Goal: Task Accomplishment & Management: Manage account settings

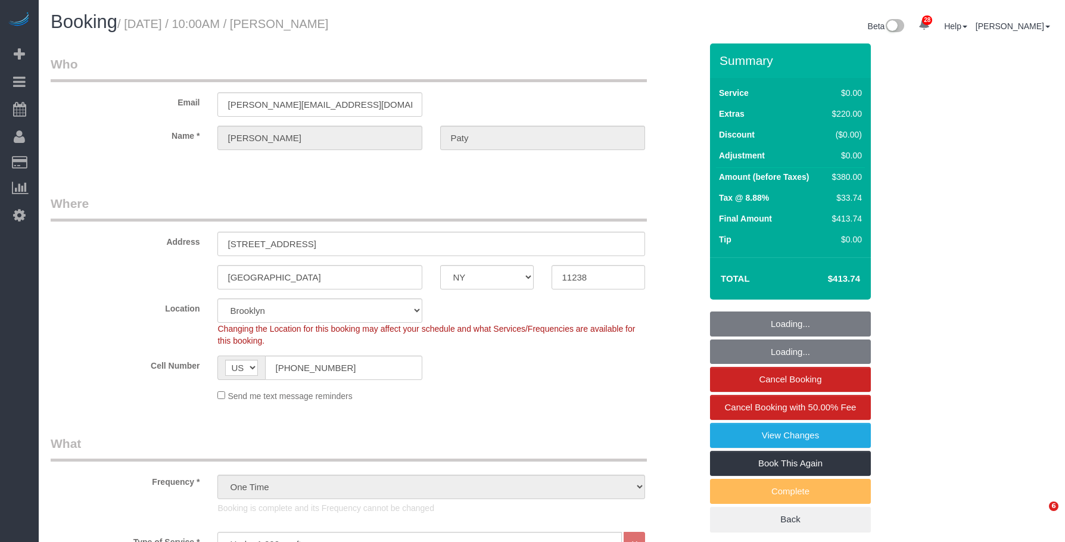
select select "NY"
select select "1"
select select "number:89"
select select "number:90"
select select "number:15"
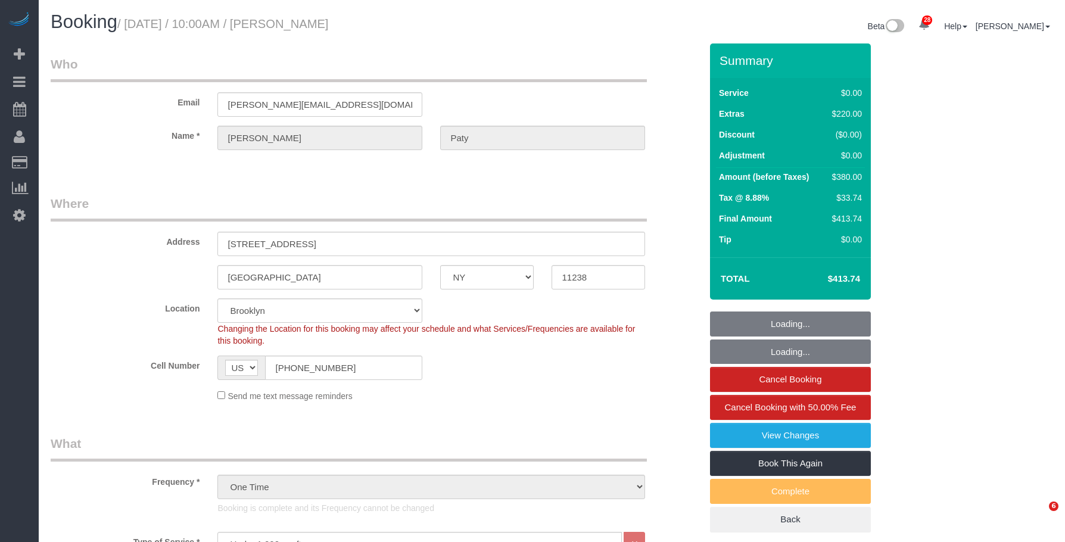
select select "number:5"
select select "spot1"
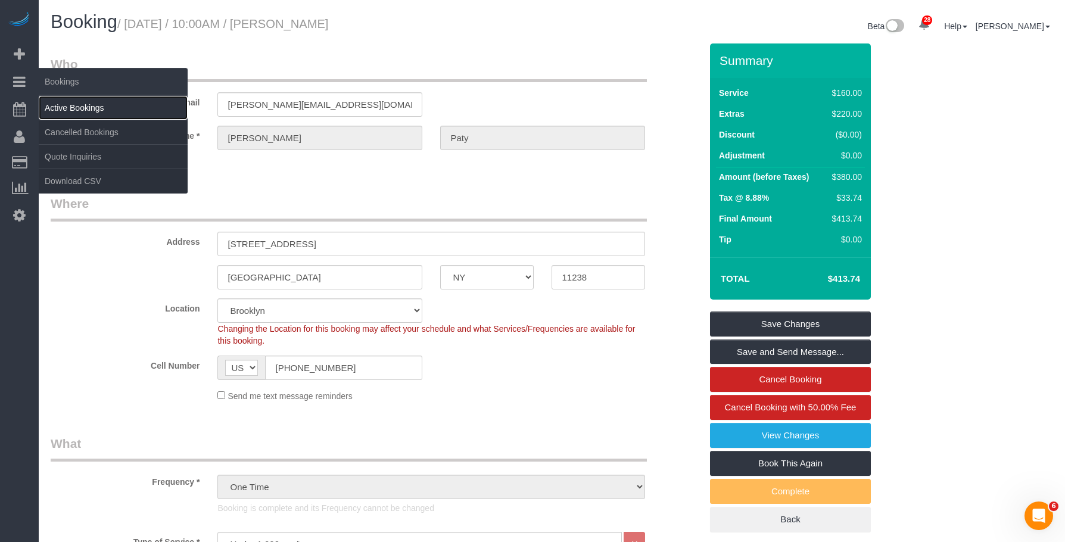
click at [69, 104] on link "Active Bookings" at bounding box center [113, 108] width 149 height 24
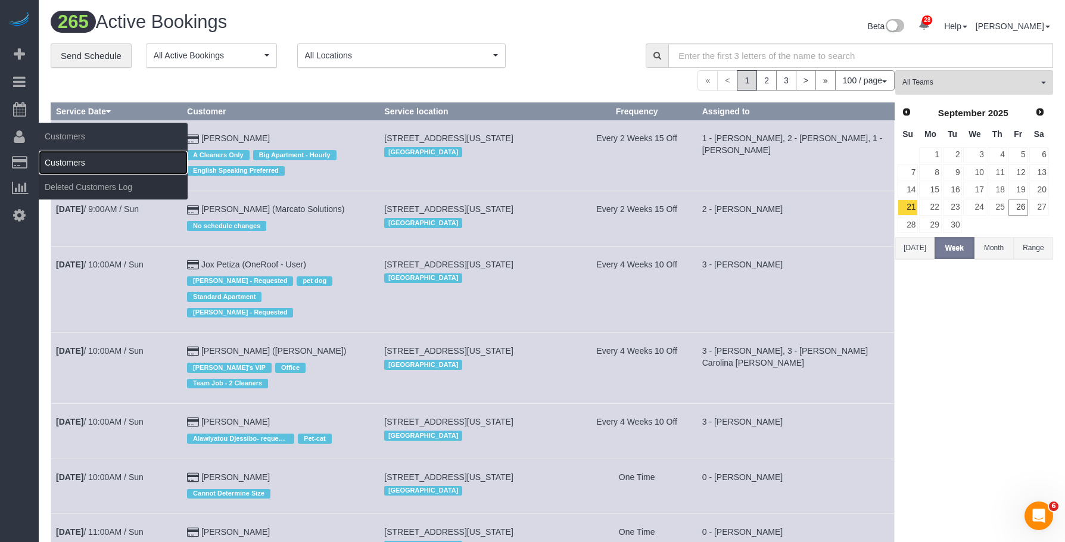
click at [91, 170] on link "Customers" at bounding box center [113, 163] width 149 height 24
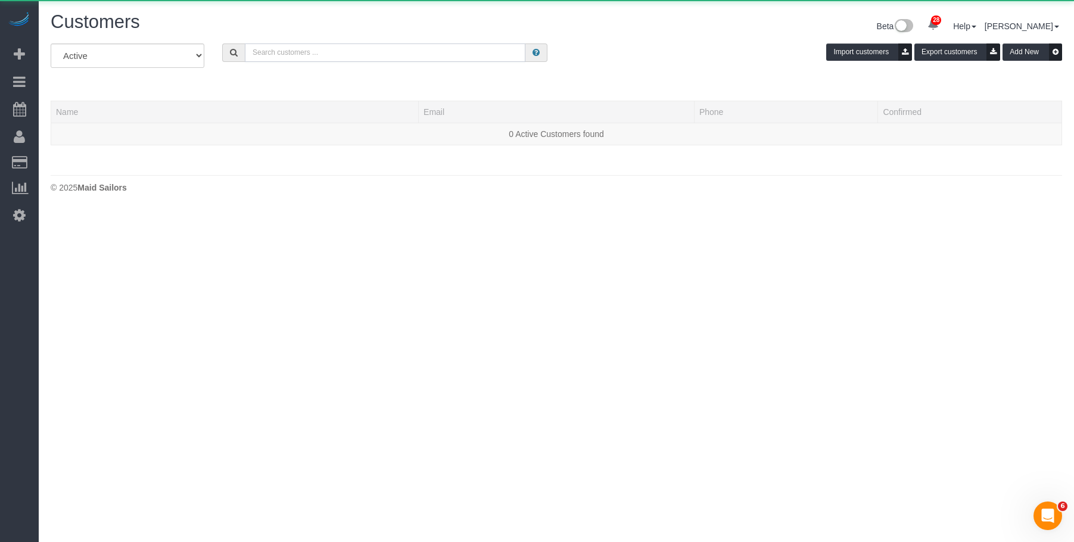
click at [405, 54] on input "text" at bounding box center [385, 52] width 280 height 18
paste input "Visesha Ainapudi"
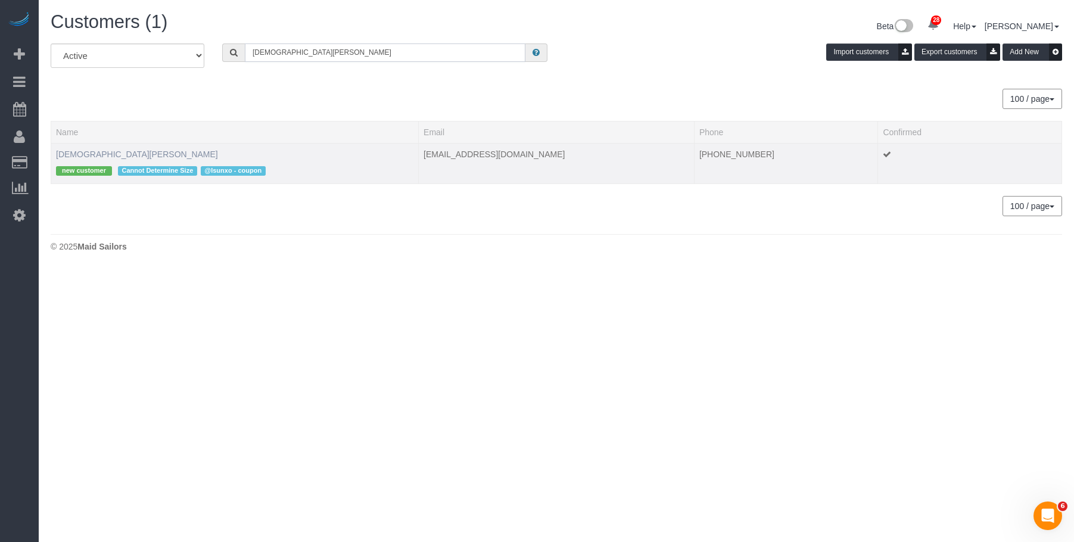
type input "Visesha Ainapudi"
click at [99, 153] on link "Visesha Ainapudi" at bounding box center [137, 154] width 162 height 10
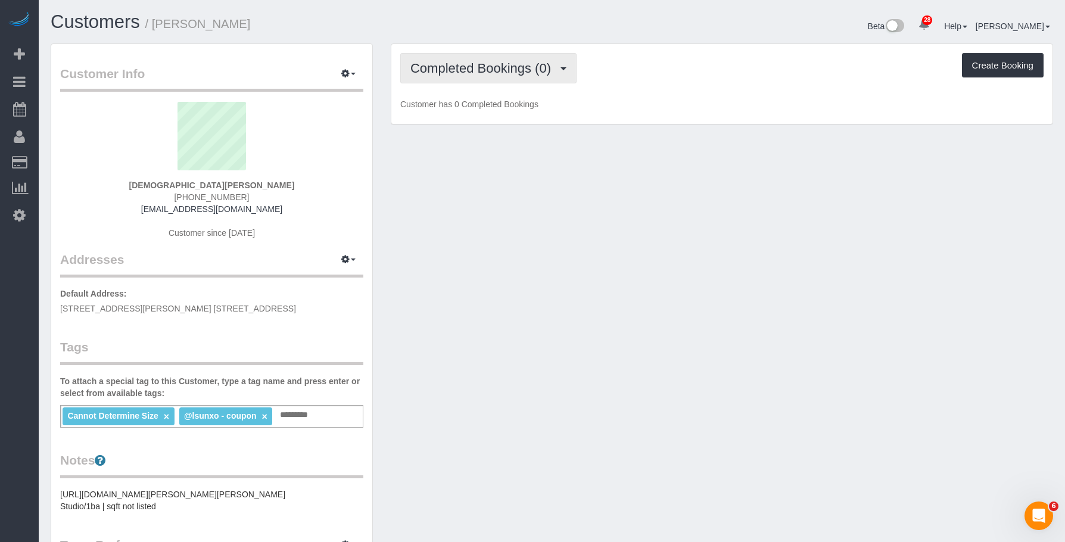
click at [482, 61] on span "Completed Bookings (0)" at bounding box center [483, 68] width 146 height 15
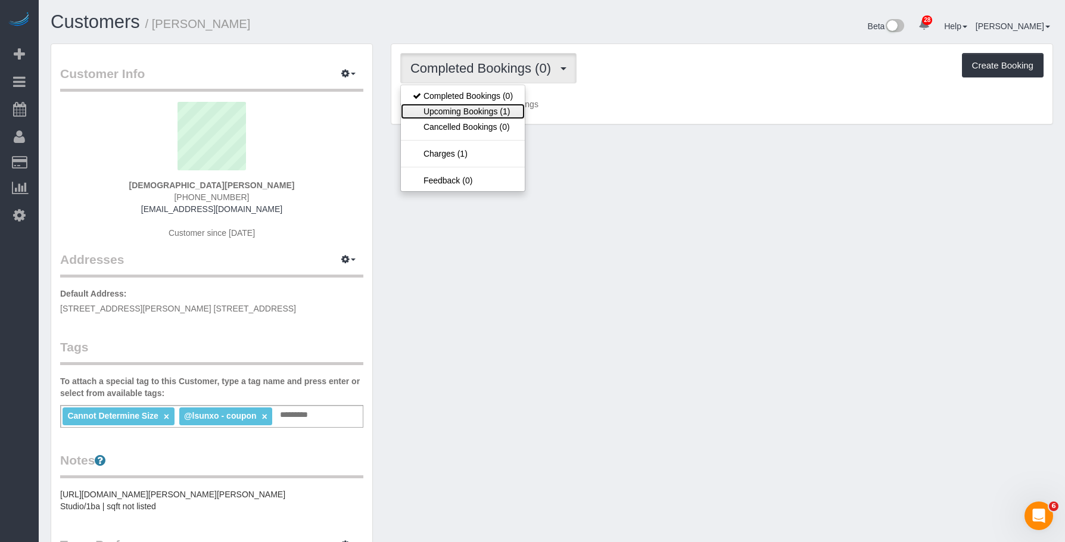
click at [479, 108] on link "Upcoming Bookings (1)" at bounding box center [463, 111] width 124 height 15
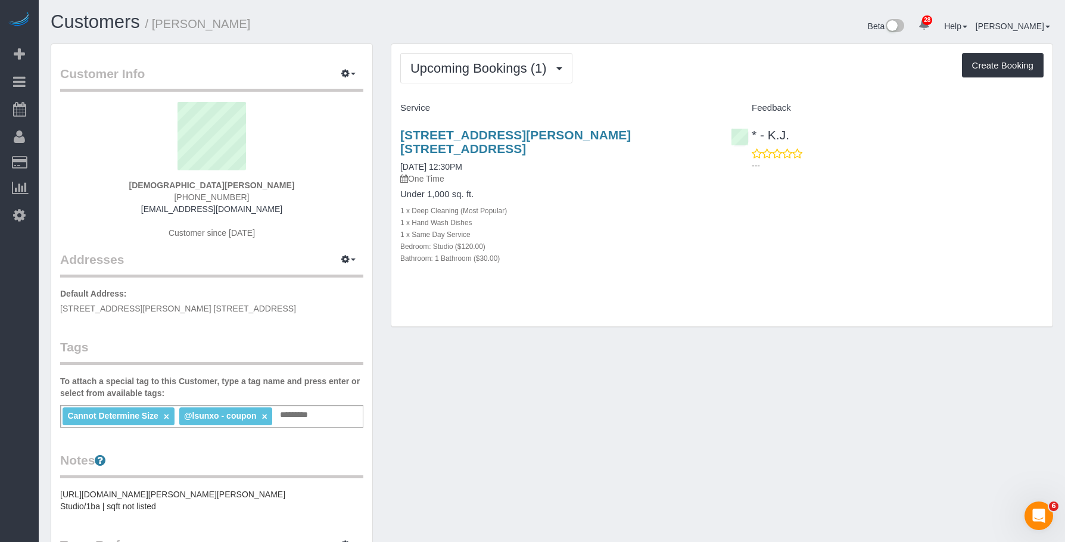
click at [600, 189] on h4 "Under 1,000 sq. ft." at bounding box center [556, 194] width 313 height 10
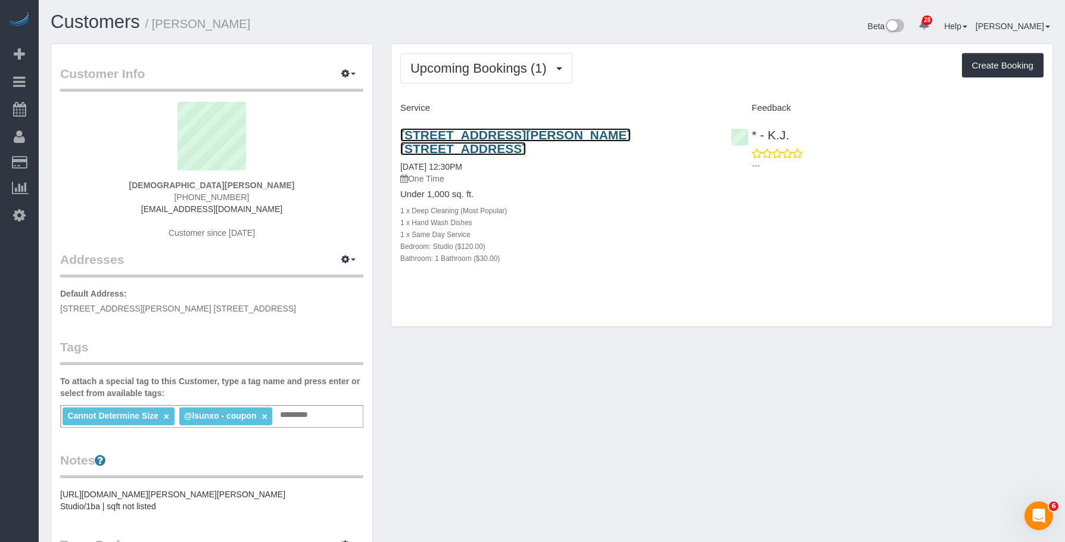
click at [612, 135] on link "540 Fulton Street, Apt. 42c, Brooklyn, NY 11201" at bounding box center [515, 141] width 230 height 27
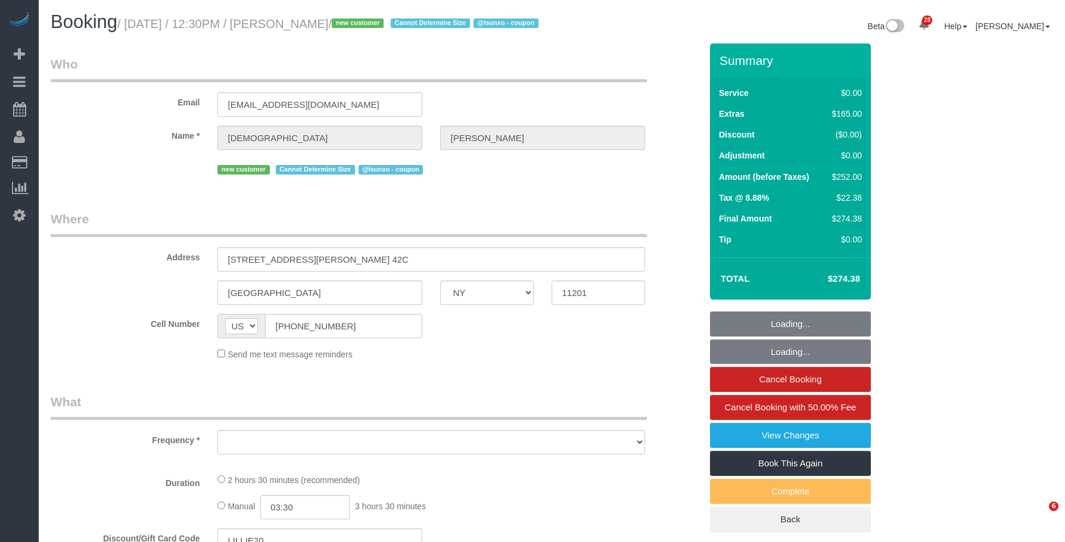
select select "NY"
select select "object:827"
select select "number:89"
select select "number:90"
select select "number:15"
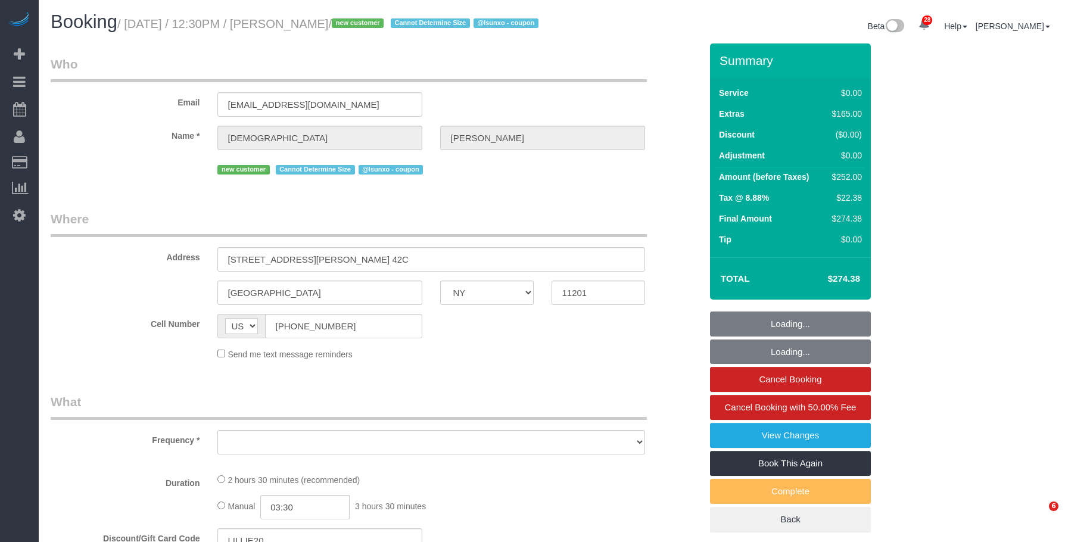
select select "number:5"
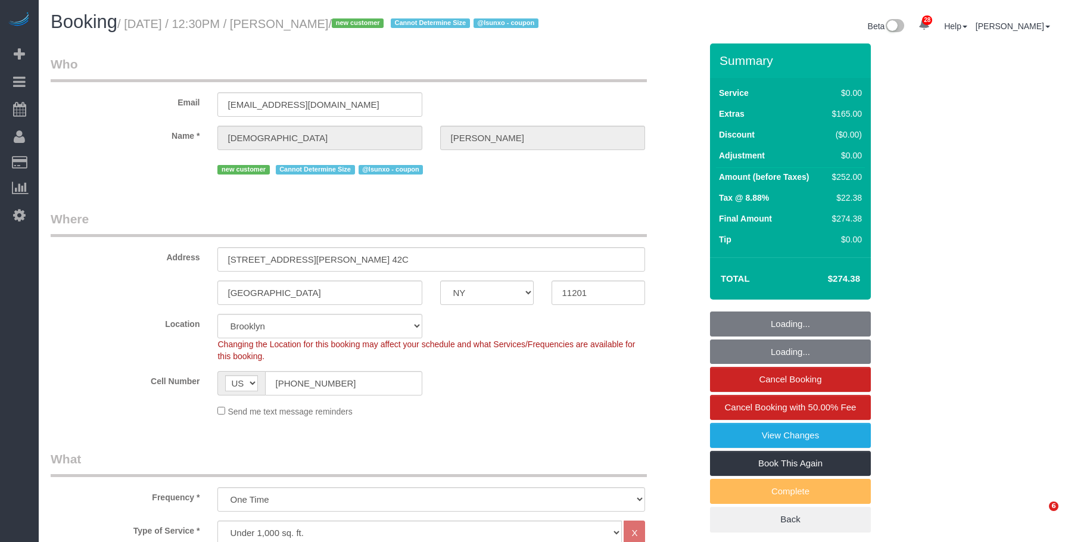
select select "object:1514"
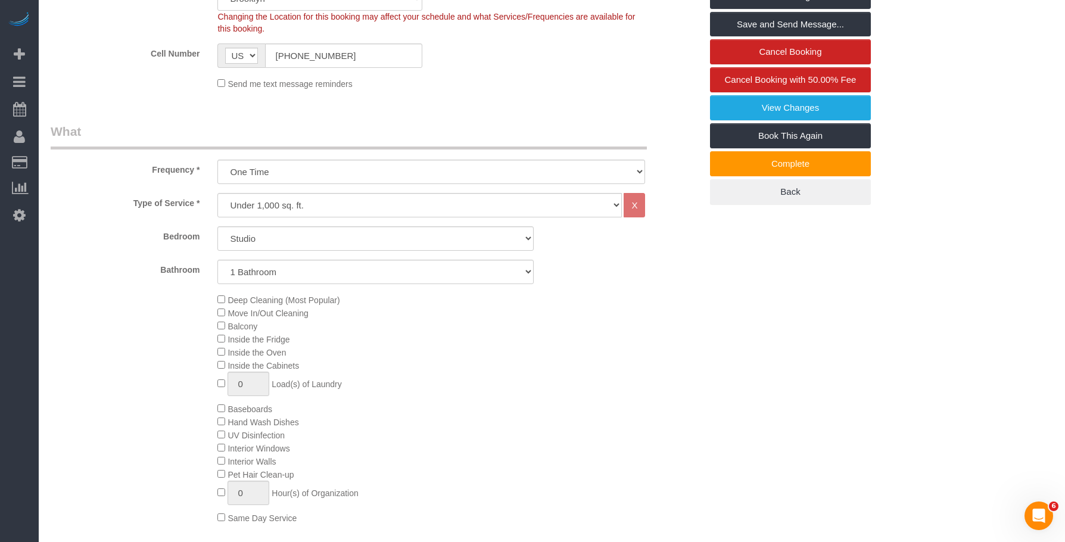
scroll to position [417, 0]
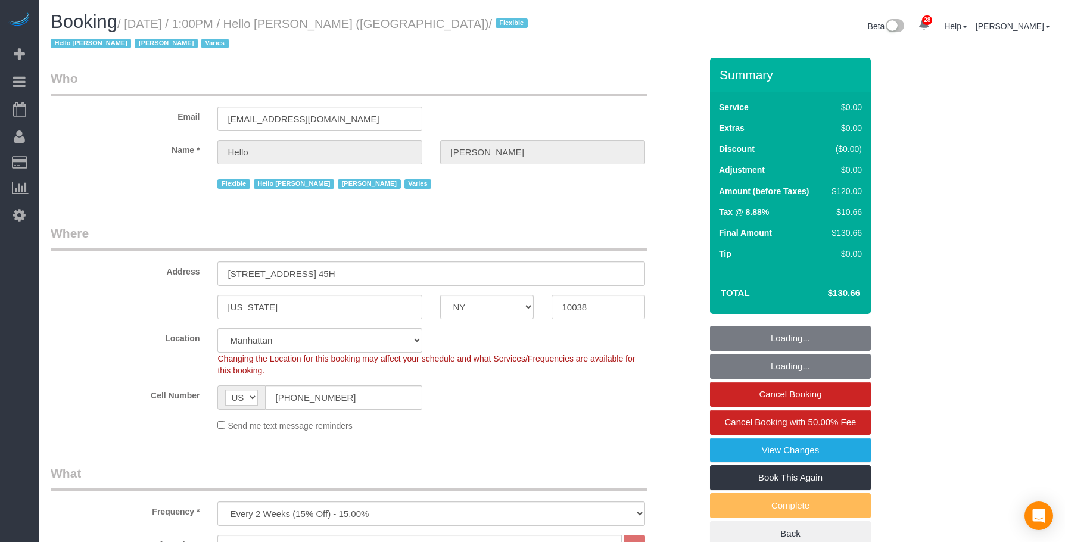
select select "NY"
select select "spot1"
select select "number:89"
select select "number:90"
select select "number:15"
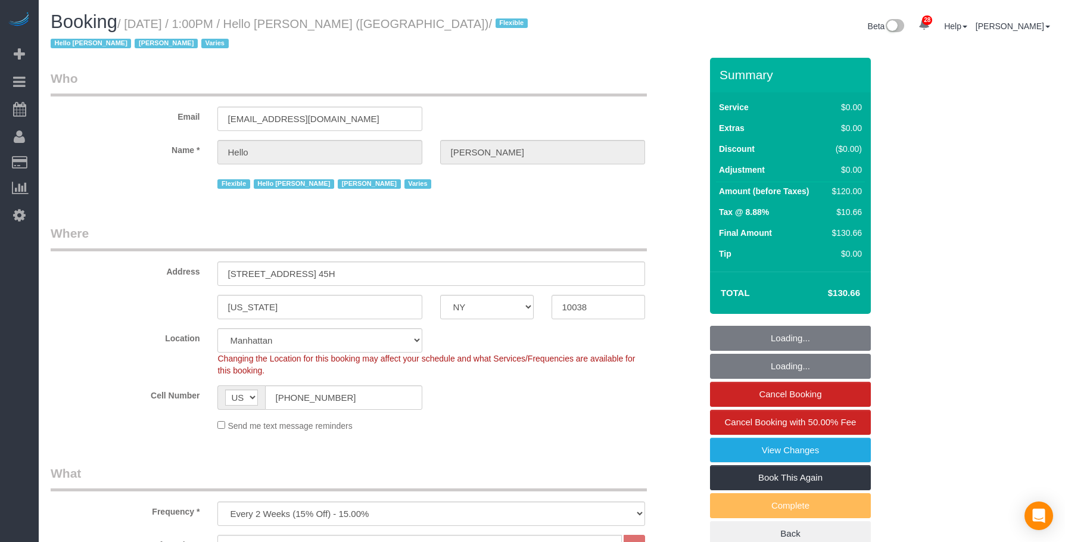
select select "number:7"
select select "object:1485"
select select "1"
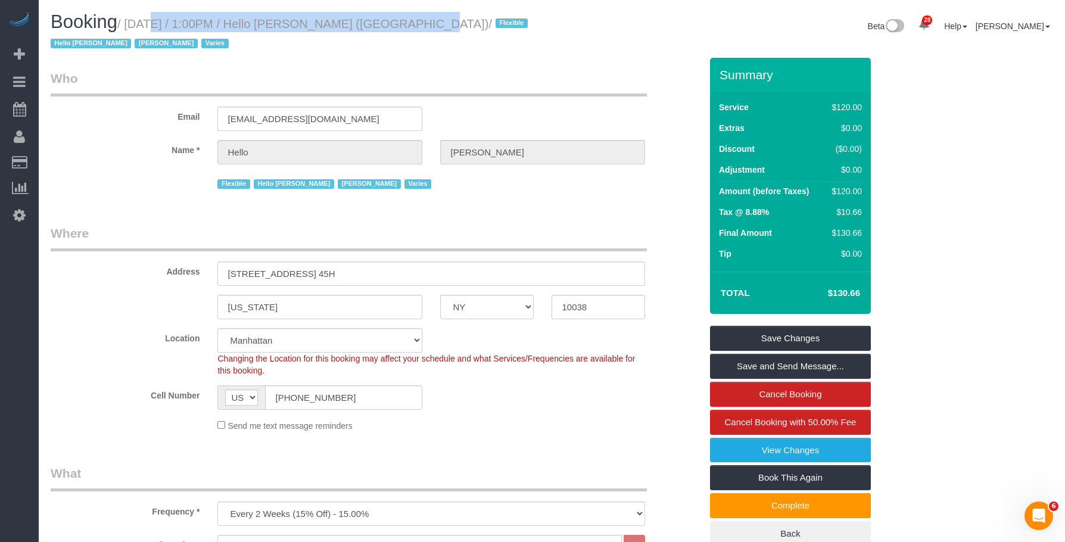
click at [397, 26] on small "/ September 26, 2025 / 1:00PM / Hello Alfred (NYC) / Flexible Hello Alfred Jack…" at bounding box center [291, 33] width 481 height 33
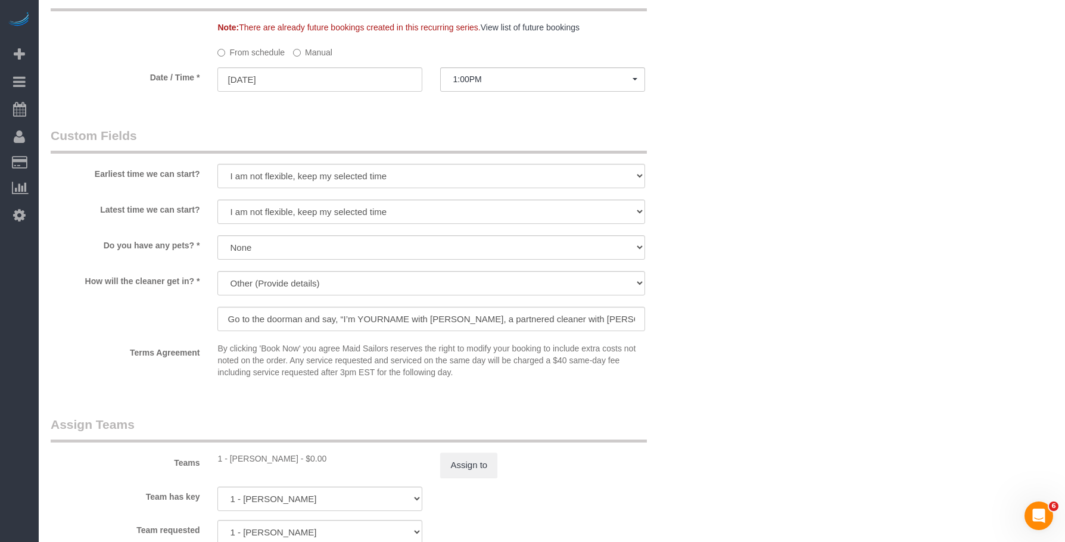
scroll to position [1489, 0]
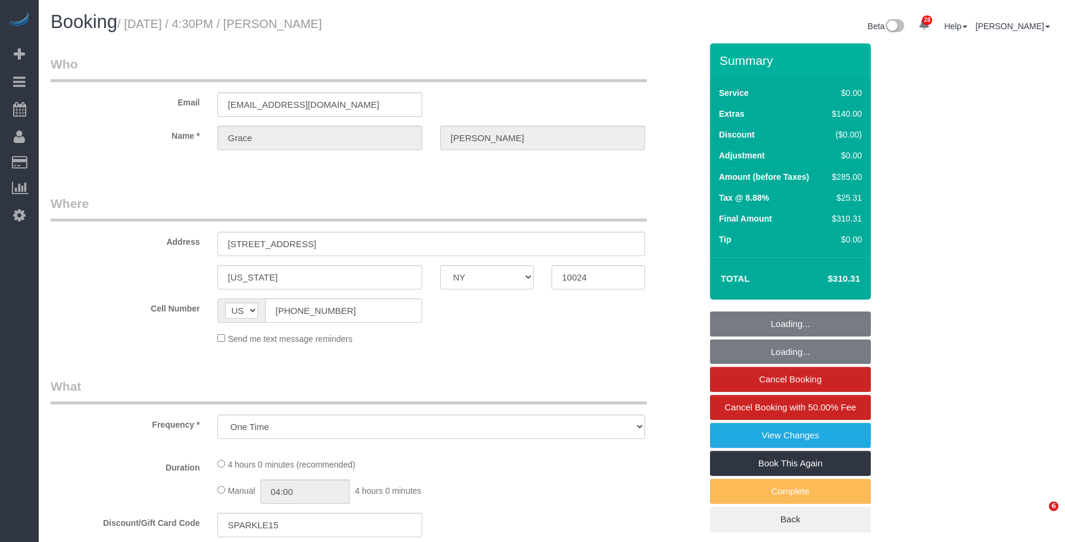
select select "NY"
select select "number:57"
select select "number:76"
select select "number:15"
select select "number:5"
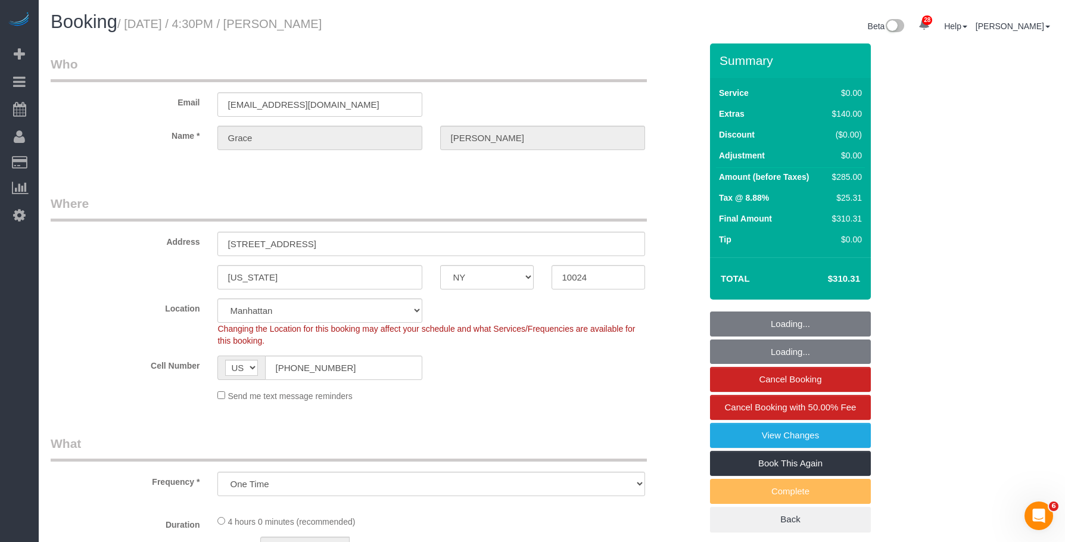
select select "string:stripe-pm_1SBIJ24VGloSiKo75LeeNviW"
select select "object:1064"
select select "1"
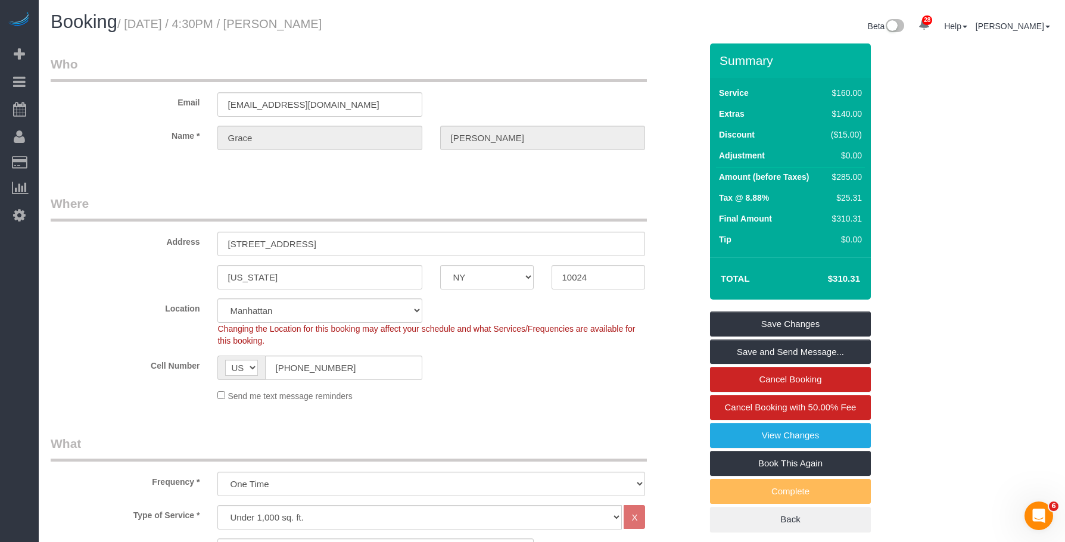
click at [454, 199] on legend "Where" at bounding box center [349, 208] width 596 height 27
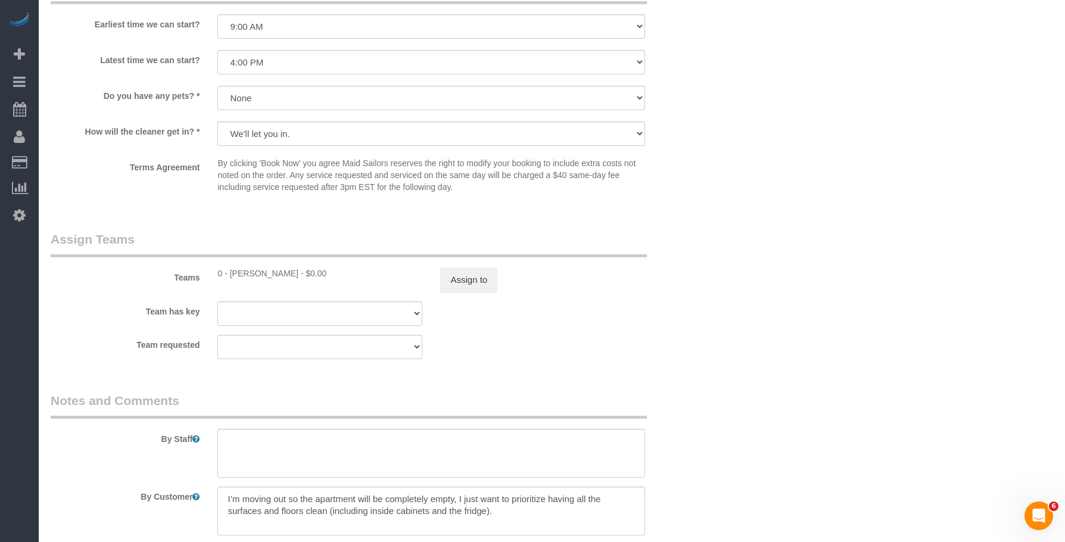
scroll to position [1548, 0]
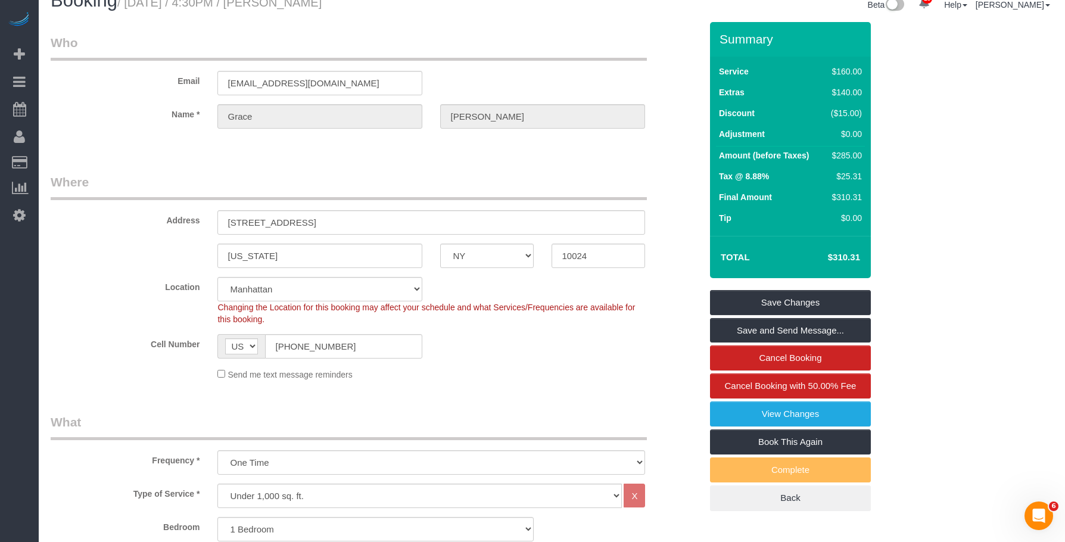
scroll to position [0, 0]
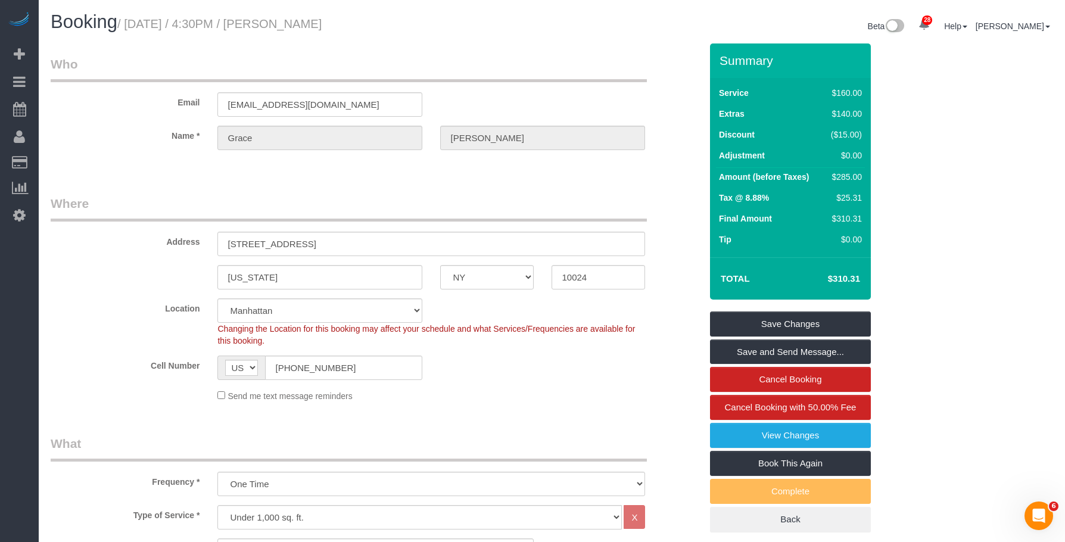
drag, startPoint x: 130, startPoint y: 23, endPoint x: 388, endPoint y: 31, distance: 258.0
click at [388, 31] on h1 "Booking / September 26, 2025 / 4:30PM / Grace Akinola" at bounding box center [297, 22] width 492 height 20
copy small "September 26, 2025 / 4:30PM / Grace Akinola"
drag, startPoint x: 350, startPoint y: 372, endPoint x: 201, endPoint y: 366, distance: 148.4
click at [201, 366] on div "Cell Number AF AL DZ AD AO AI AQ AG AR AM AW AU AT AZ BS BH BD BB BY BE BZ BJ B…" at bounding box center [376, 368] width 668 height 24
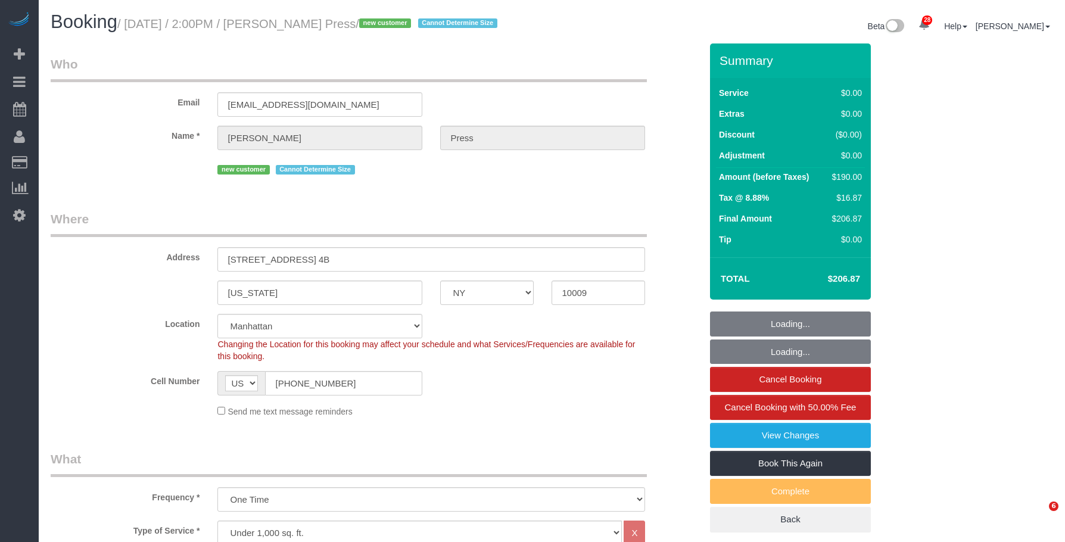
select select "NY"
select select "2"
select select "spot1"
select select "number:58"
select select "number:75"
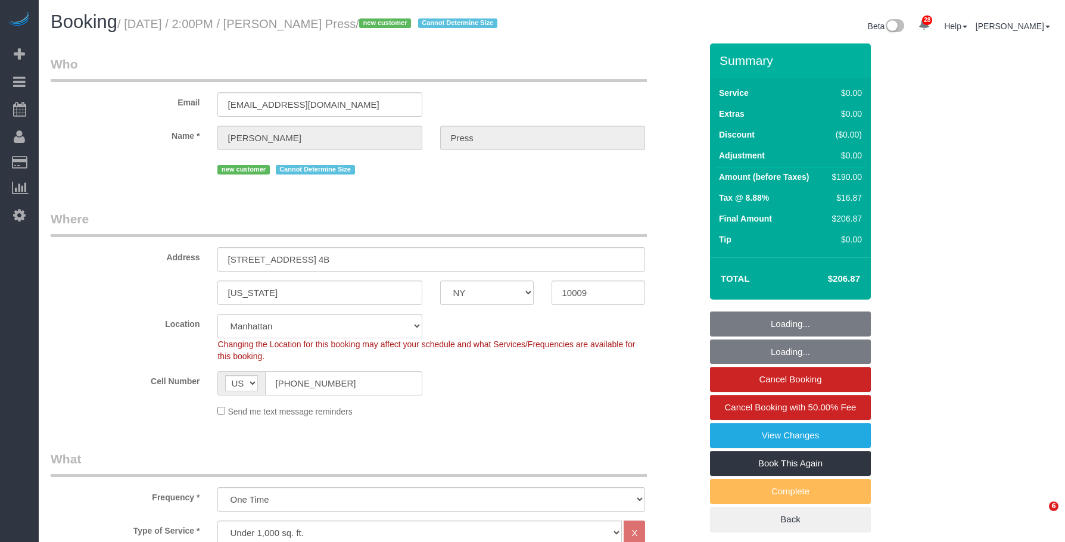
select select "number:15"
select select "number:5"
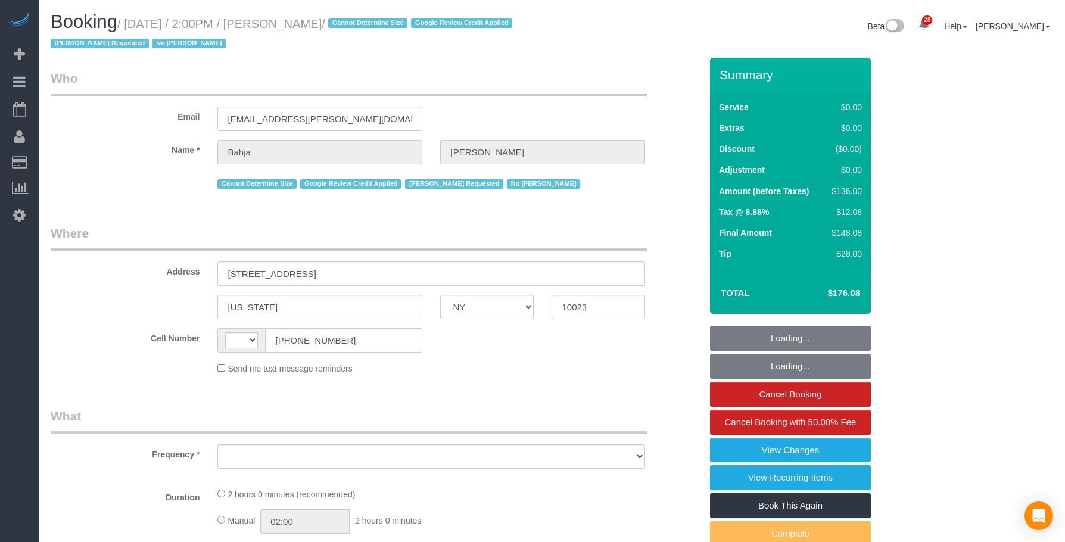
select select "NY"
select select "spot1"
select select "string:stripe-pm_1QCQ6R4VGloSiKo7hCjl4DkS"
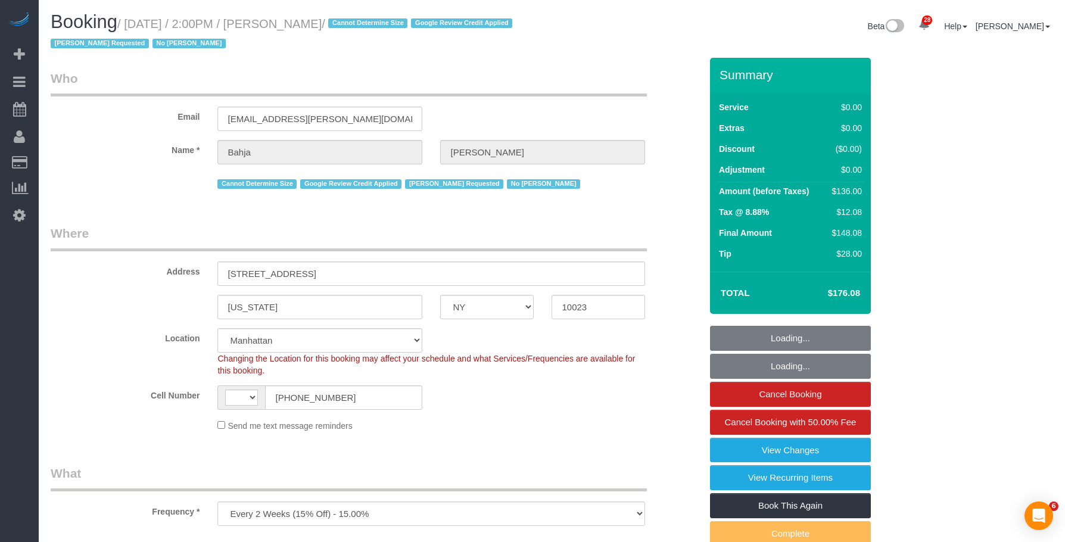
select select "object:1035"
select select "string:US"
select select "number:57"
select select "number:77"
select select "number:15"
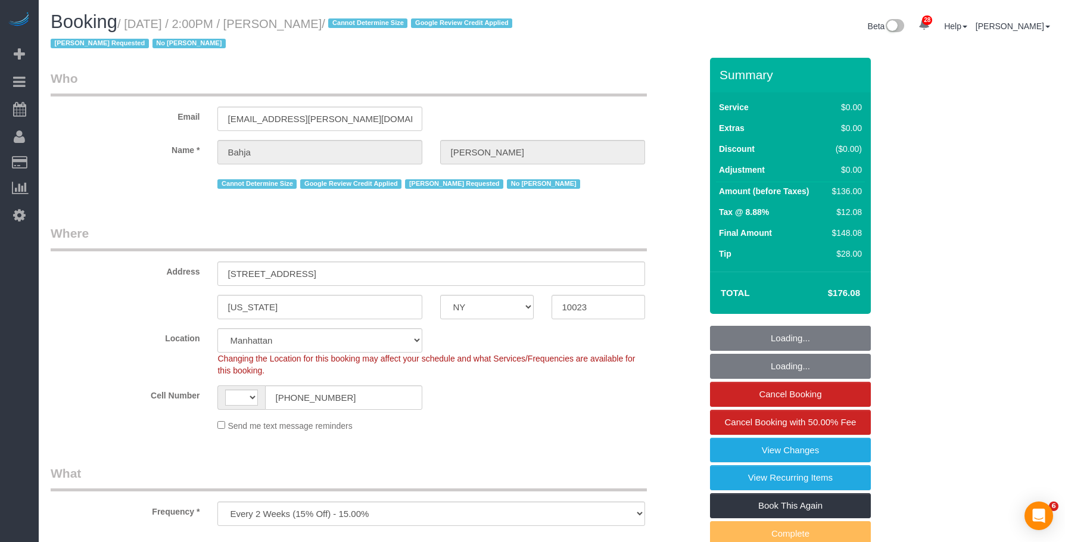
select select "number:6"
select select
select select "1"
select select "object:1978"
select select "spot36"
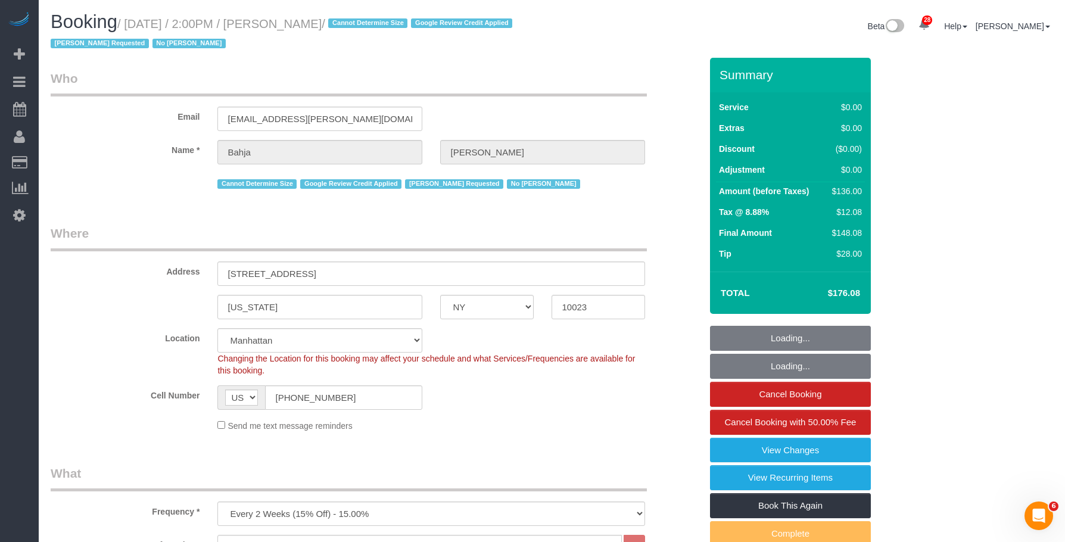
drag, startPoint x: 326, startPoint y: 29, endPoint x: 378, endPoint y: 25, distance: 52.0
click at [378, 25] on small "/ September 26, 2025 / 2:00PM / Bahja Johnson / Cannot Determine Size Google Re…" at bounding box center [283, 33] width 465 height 33
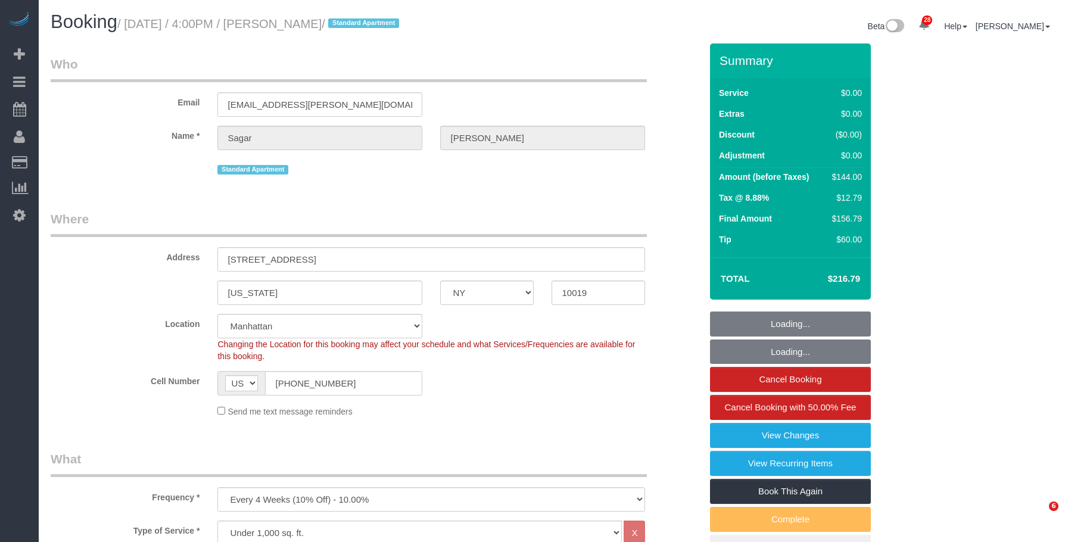
select select "NY"
select select "number:58"
select select "number:79"
select select "number:15"
select select "number:5"
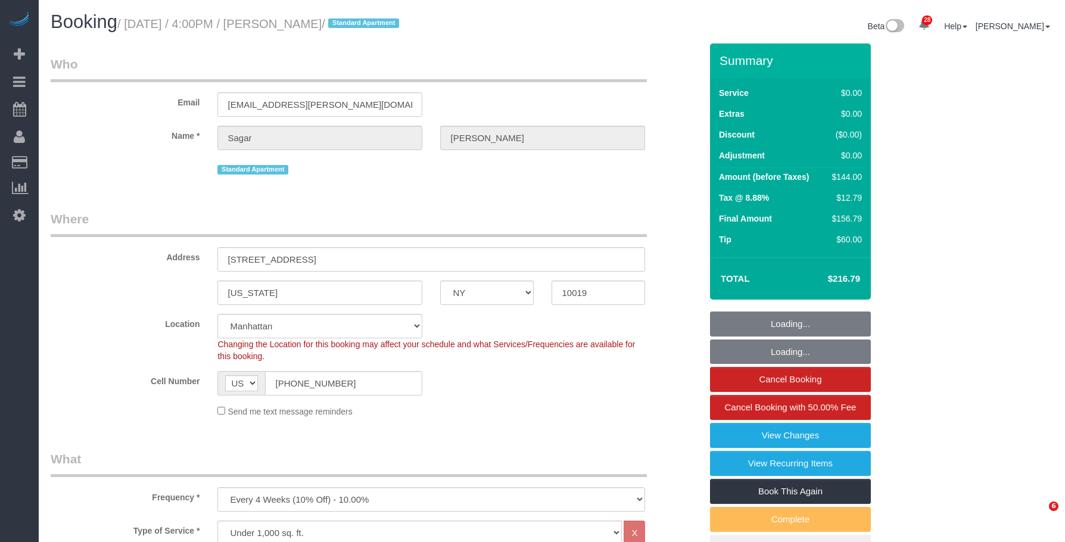
select select "object:1501"
drag, startPoint x: 0, startPoint y: 0, endPoint x: 588, endPoint y: 52, distance: 590.1
select select "1"
select select "spot1"
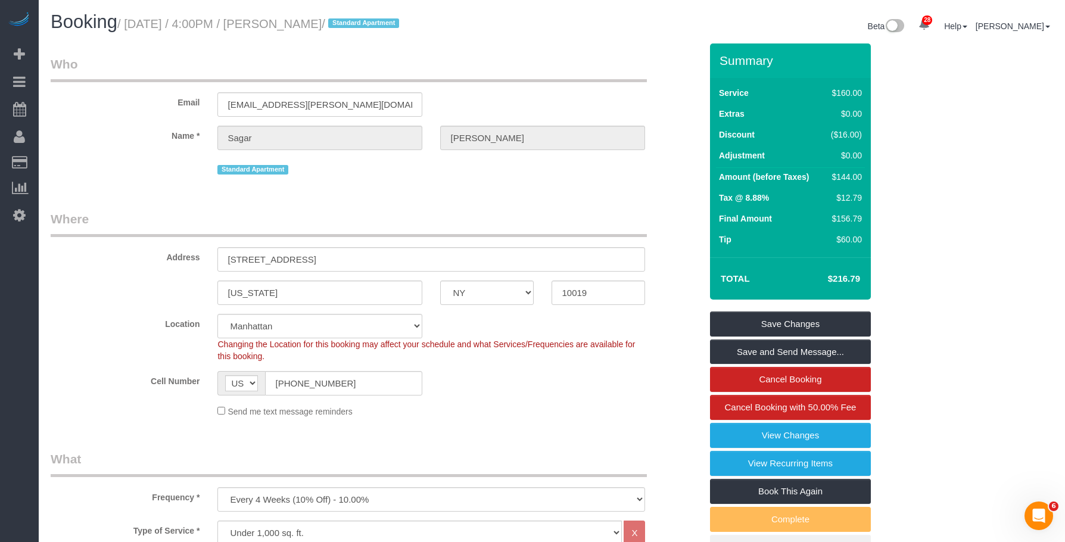
drag, startPoint x: 492, startPoint y: 201, endPoint x: 414, endPoint y: 184, distance: 79.3
drag, startPoint x: 132, startPoint y: 25, endPoint x: 363, endPoint y: 26, distance: 230.5
click at [363, 26] on small "/ September 26, 2025 / 4:00PM / Sagar Tikoo / Standard Apartment" at bounding box center [259, 23] width 285 height 13
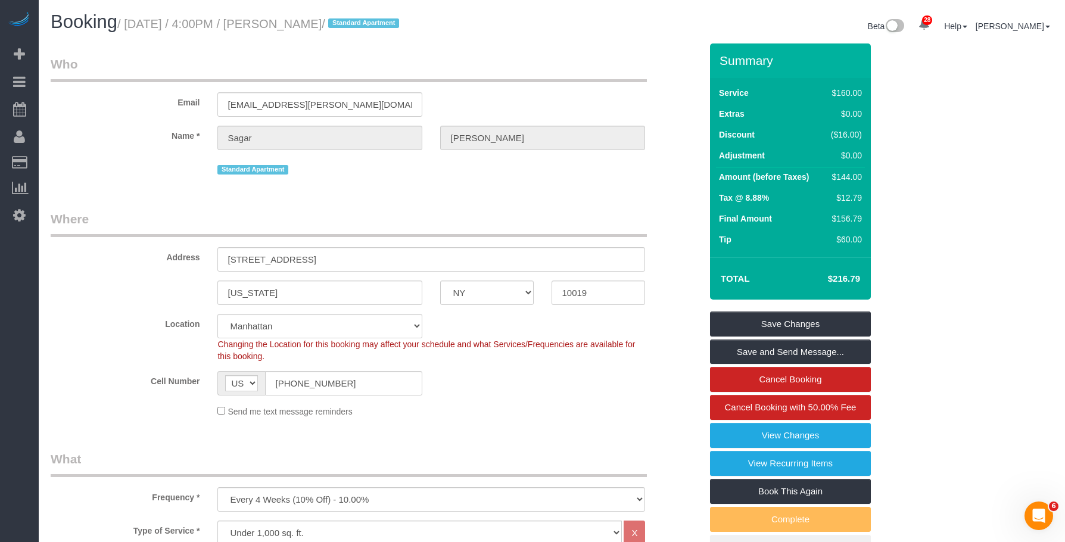
copy small "September 26, 2025 / 4:00PM / Sagar Tikoo"
drag, startPoint x: 320, startPoint y: 382, endPoint x: 205, endPoint y: 294, distance: 145.3
click at [127, 351] on sui-booking-location "Location [GEOGRAPHIC_DATA] [GEOGRAPHIC_DATA] [GEOGRAPHIC_DATA] [GEOGRAPHIC_DATA…" at bounding box center [376, 366] width 650 height 104
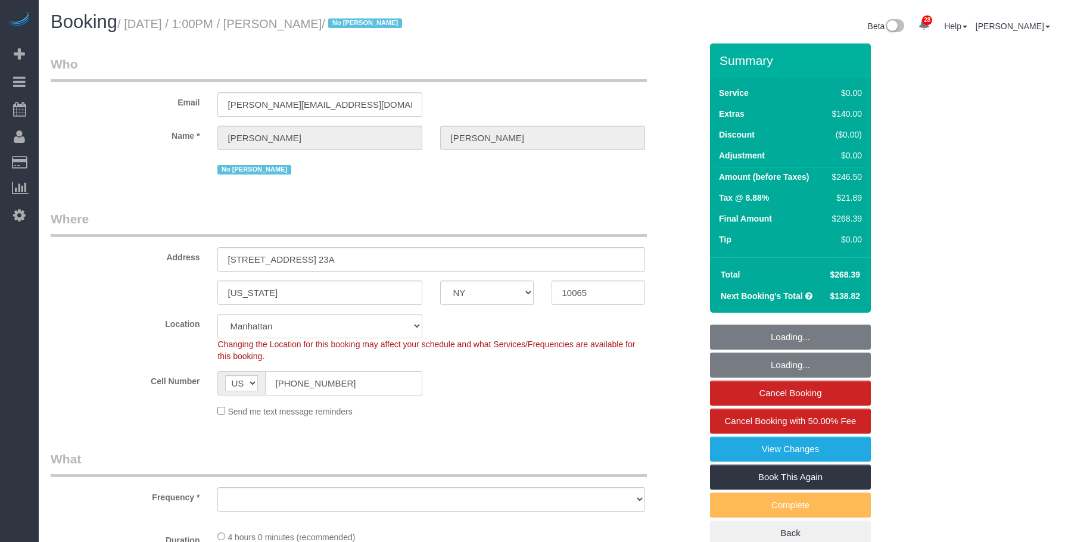
select select "NY"
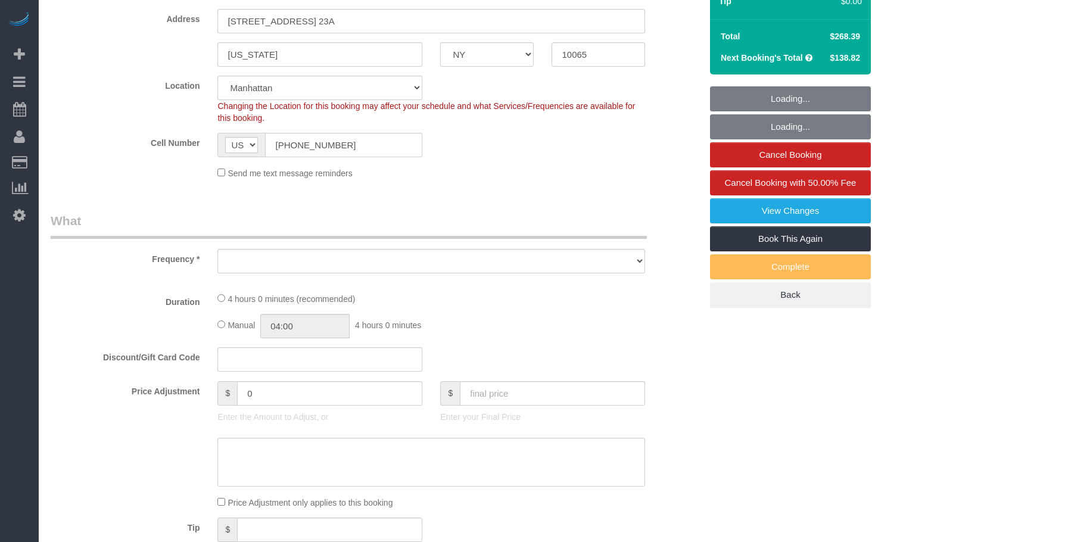
select select "number:58"
select select "number:73"
select select "number:15"
select select "number:5"
select select "number:21"
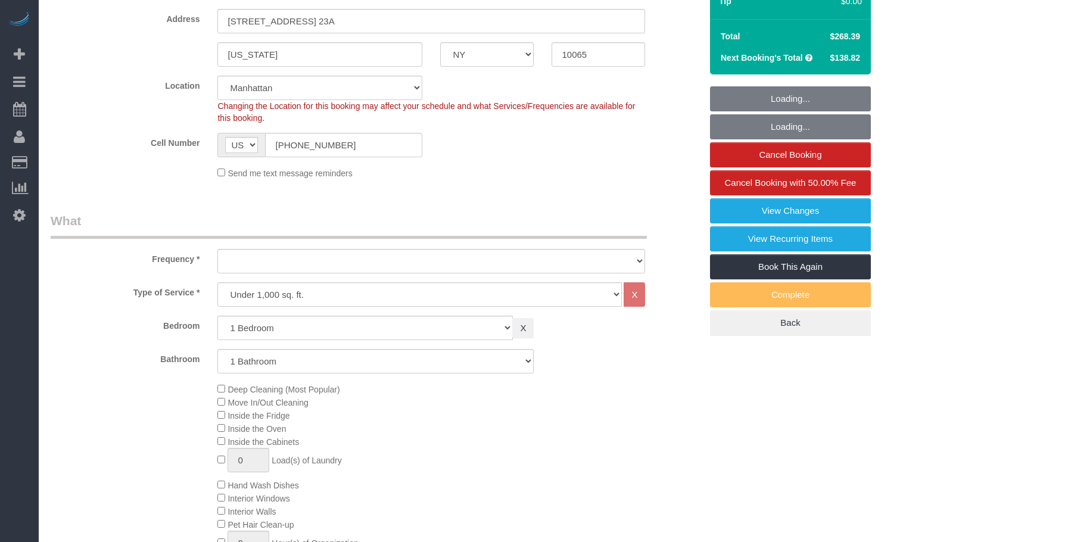
select select "string:stripe-pm_1NcSb54VGloSiKo7Oh2RJNSW"
select select "object:1551"
select select "1"
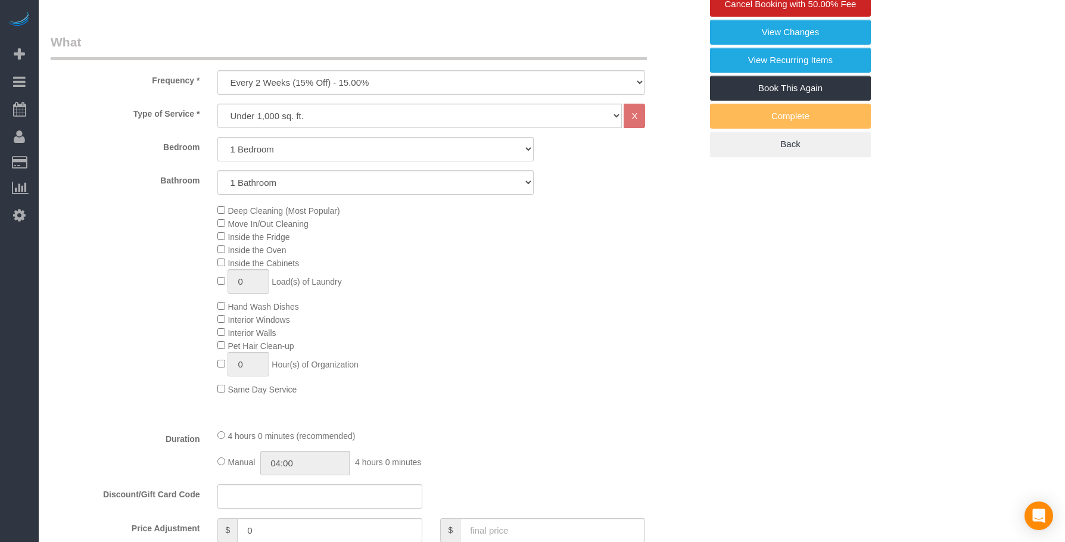
select select "spot1"
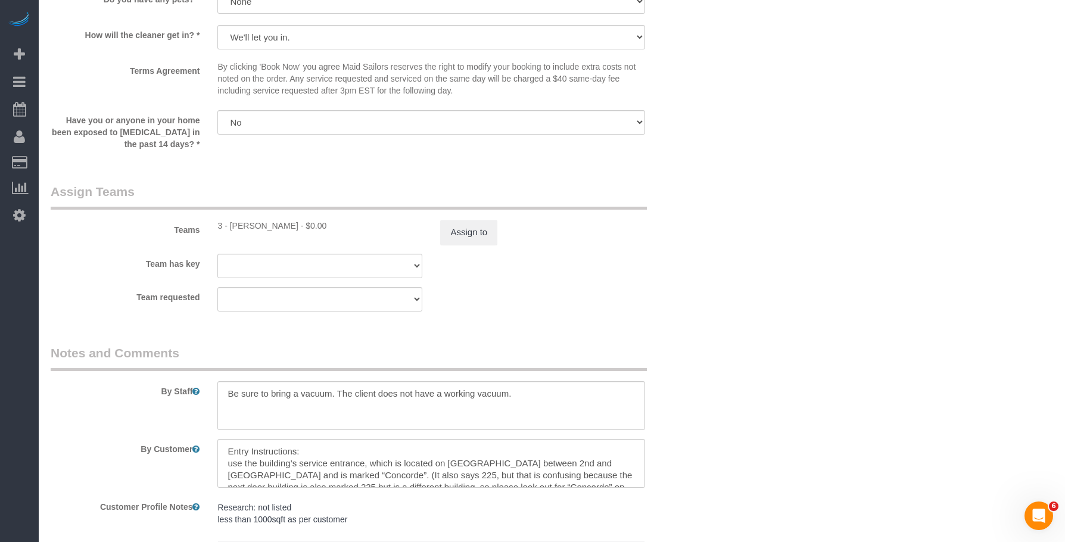
scroll to position [1489, 0]
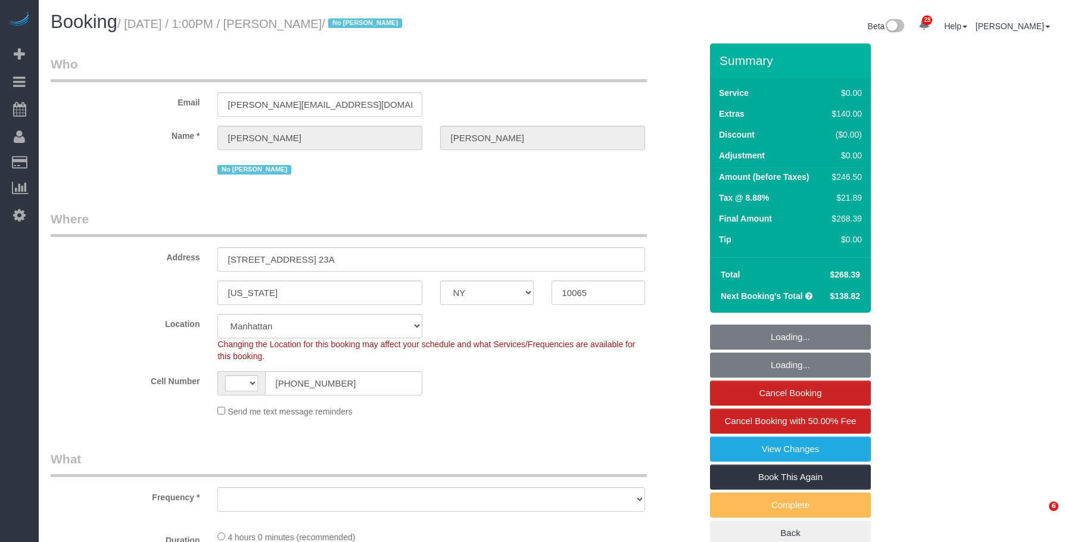
select select "NY"
select select "object:744"
select select "number:58"
select select "number:73"
select select "number:15"
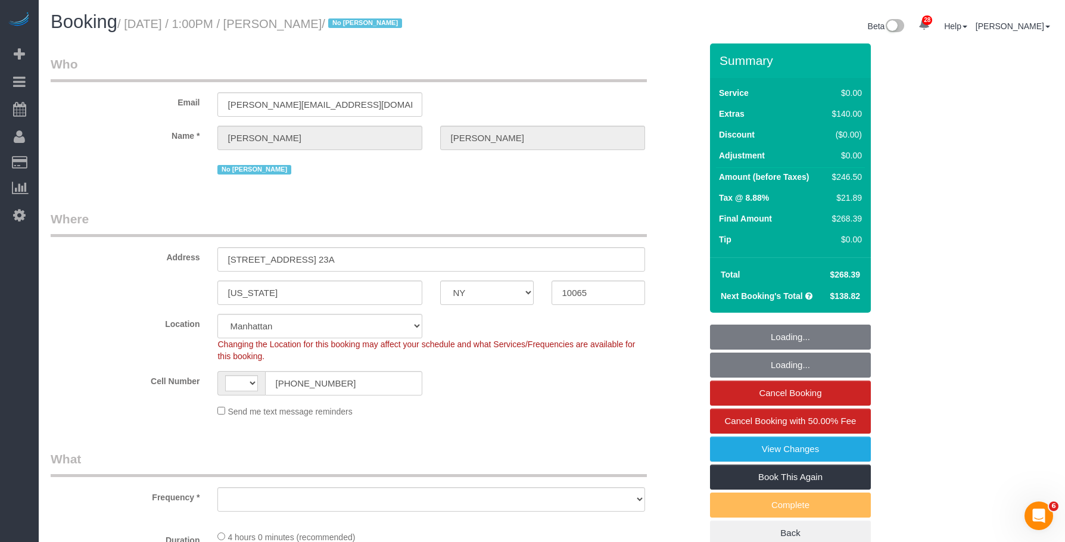
select select "number:5"
select select "number:21"
select select "string:US"
select select "object:1515"
select select "string:stripe-pm_1NcSb54VGloSiKo7Oh2RJNSW"
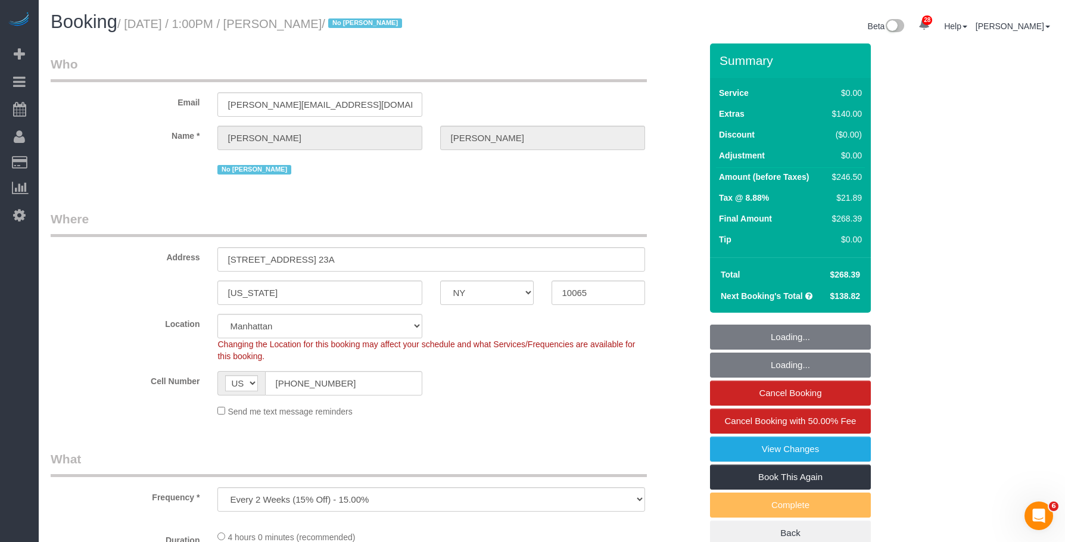
select select "1"
select select "spot1"
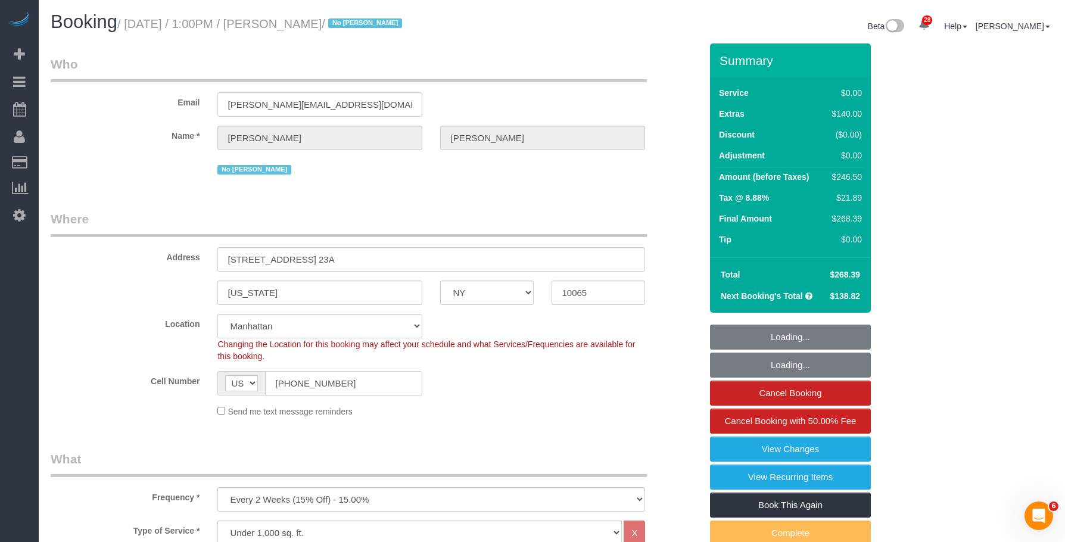
select select "1"
drag, startPoint x: 289, startPoint y: 384, endPoint x: 206, endPoint y: 379, distance: 82.9
click at [206, 379] on div "Cell Number AF AL DZ AD AO AI AQ AG AR AM AW AU AT AZ BS BH BD BB BY BE BZ BJ B…" at bounding box center [376, 383] width 668 height 24
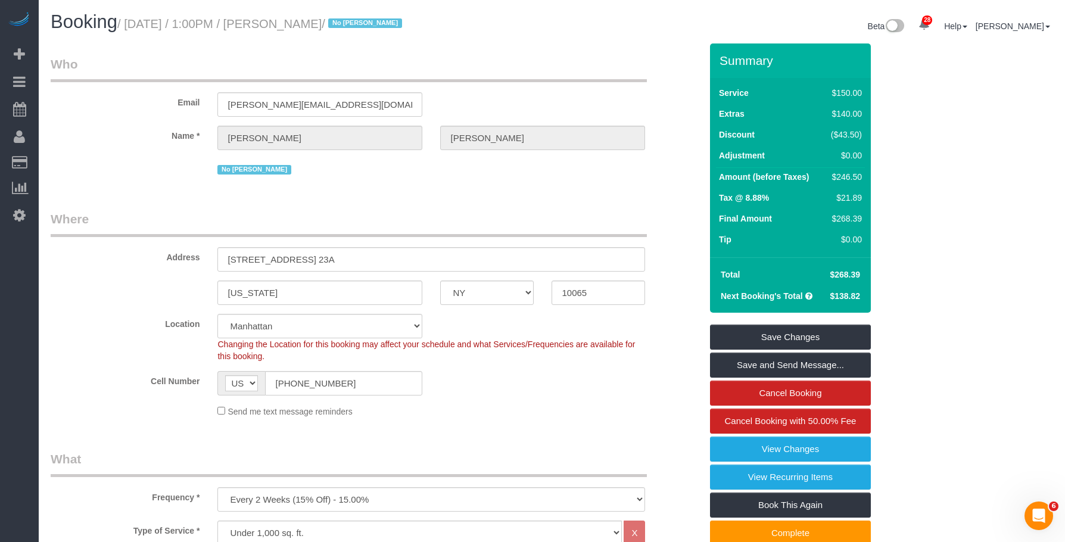
drag, startPoint x: 130, startPoint y: 28, endPoint x: 415, endPoint y: 25, distance: 285.2
click at [406, 25] on small "/ September 26, 2025 / 1:00PM / Roger Hewer-Candee / No Dequan Lowe" at bounding box center [261, 23] width 288 height 13
copy small "September 26, 2025 / 1:00PM / Roger Hewer-Candee"
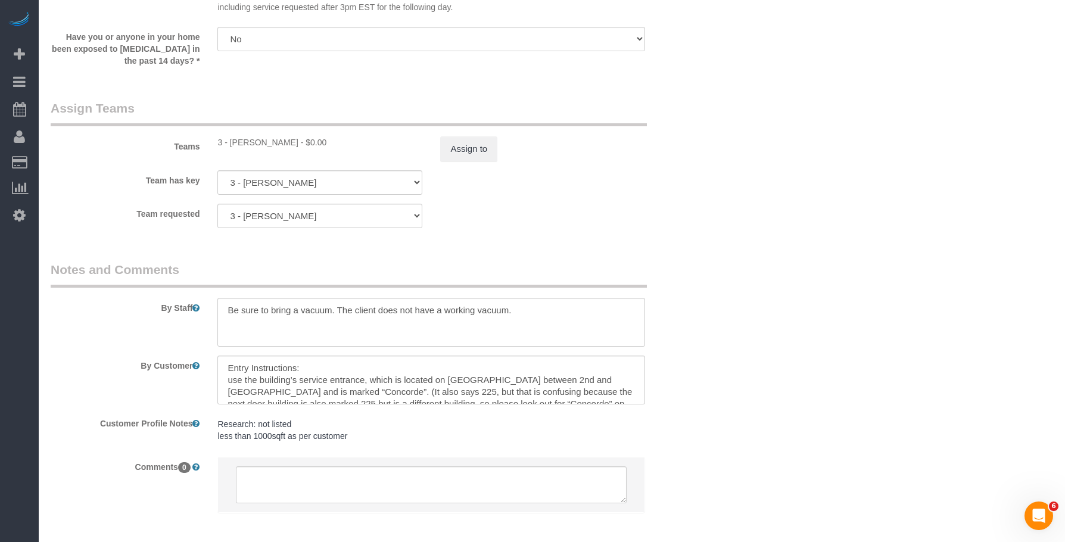
scroll to position [1566, 0]
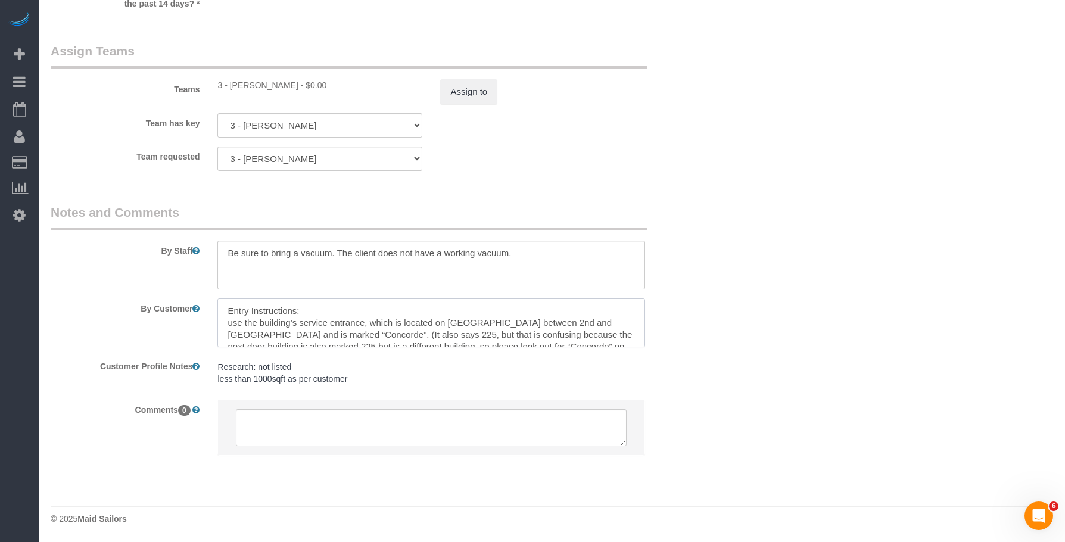
click at [478, 321] on textarea at bounding box center [431, 322] width 428 height 49
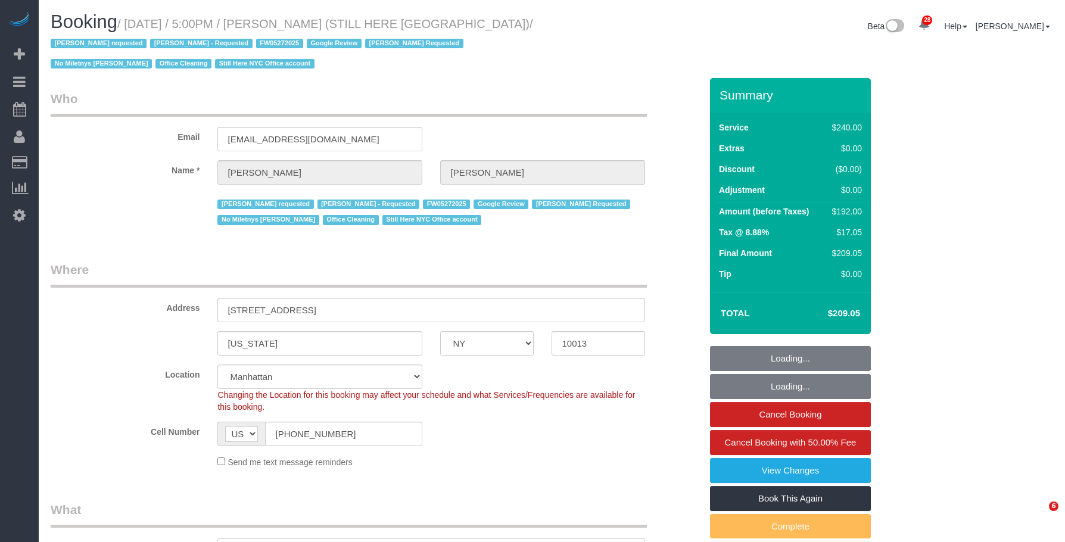
select select "NY"
select select "number:89"
select select "number:90"
select select "number:15"
select select "number:5"
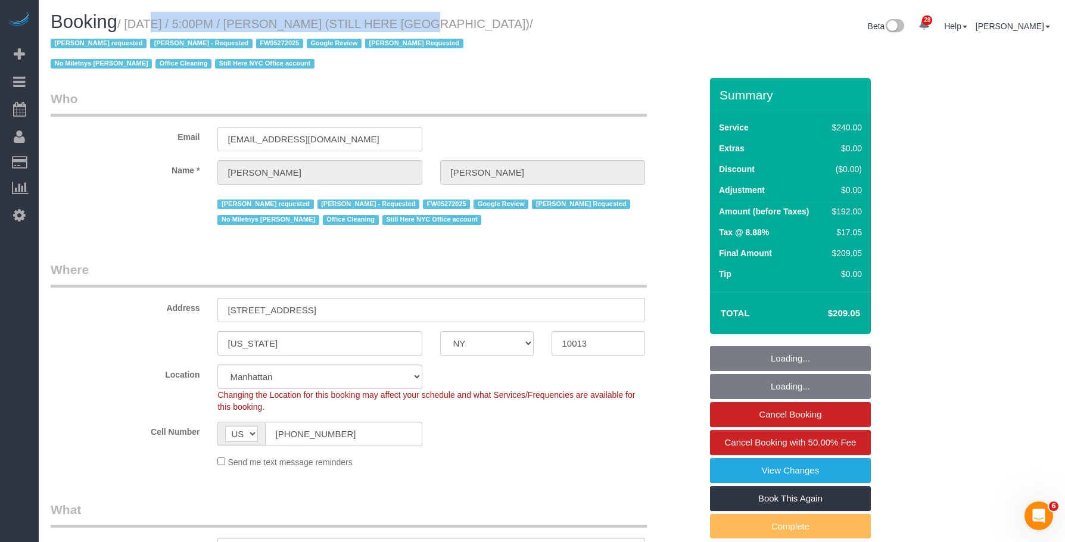
click at [383, 21] on small "/ [DATE] / 5:00PM / [PERSON_NAME] (STILL HERE [GEOGRAPHIC_DATA]) / [PERSON_NAME…" at bounding box center [292, 44] width 482 height 54
select select "180"
select select "object:1550"
select select "spot1"
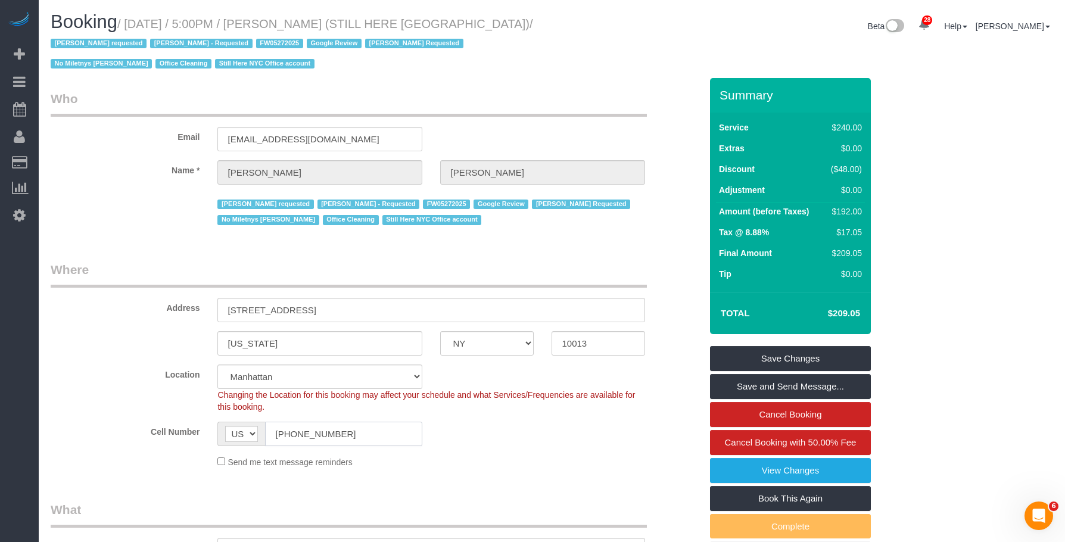
drag, startPoint x: 258, startPoint y: 422, endPoint x: 229, endPoint y: 392, distance: 40.8
click at [217, 407] on sui-booking-location "Location [GEOGRAPHIC_DATA] [GEOGRAPHIC_DATA] [GEOGRAPHIC_DATA] [GEOGRAPHIC_DATA…" at bounding box center [376, 416] width 650 height 104
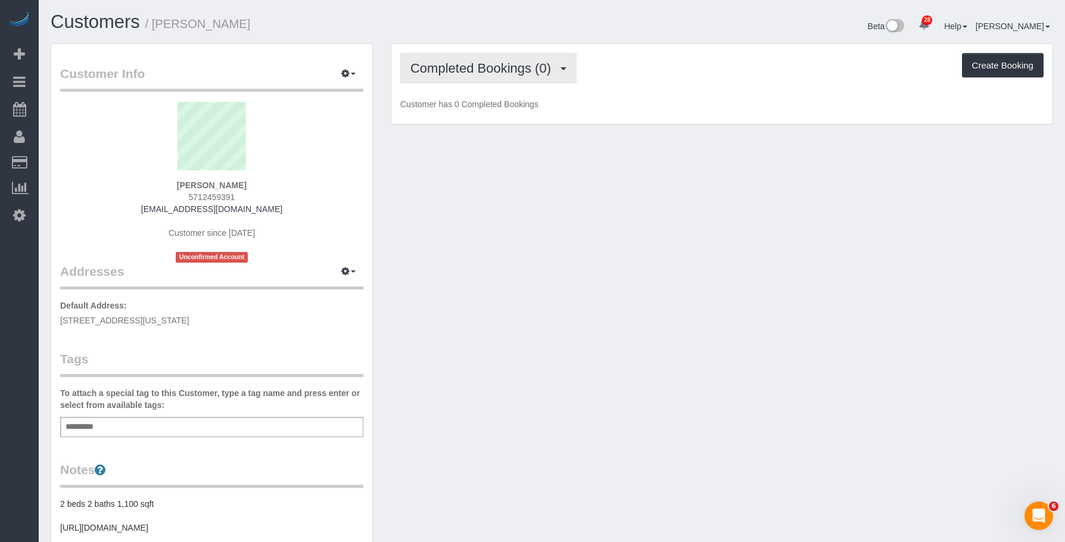
click at [473, 71] on span "Completed Bookings (0)" at bounding box center [483, 68] width 146 height 15
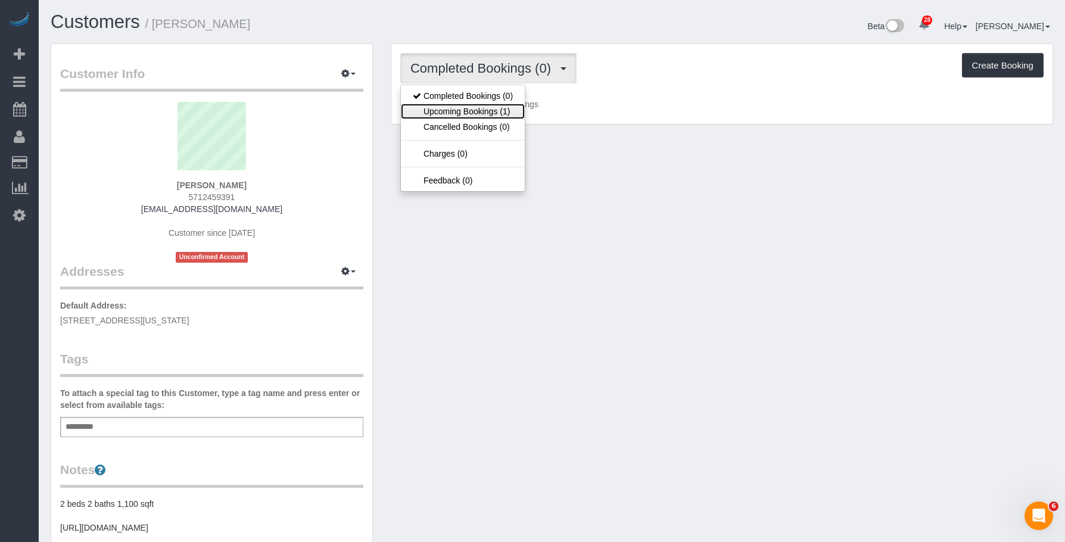
click at [480, 113] on link "Upcoming Bookings (1)" at bounding box center [463, 111] width 124 height 15
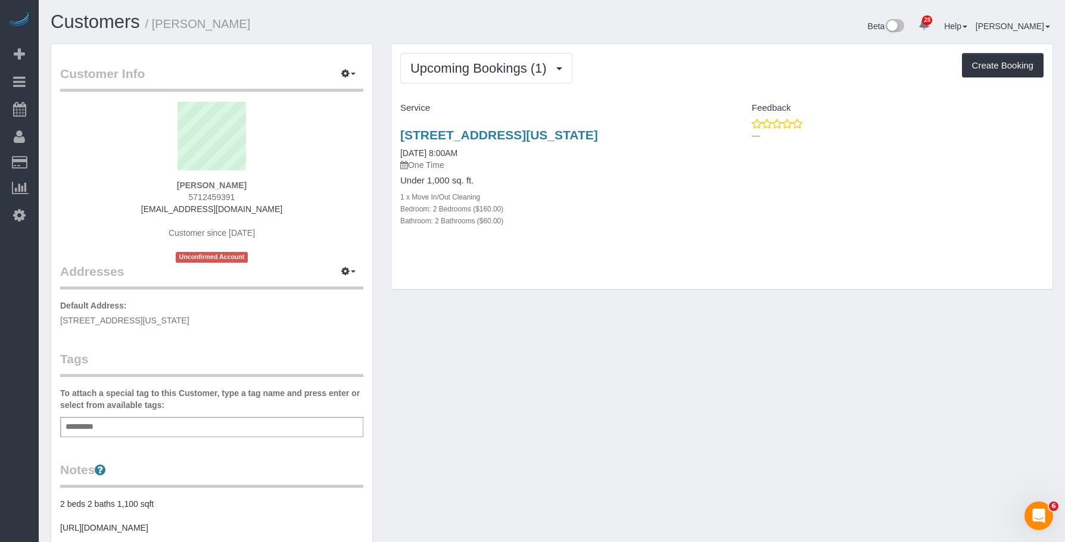
click at [634, 208] on div "Bedroom: 2 Bedrooms ($160.00)" at bounding box center [556, 208] width 313 height 12
drag, startPoint x: 392, startPoint y: 130, endPoint x: 689, endPoint y: 133, distance: 297.2
click at [689, 133] on div "244 East 86th St., Apt. 52, New York, NY 10028 09/27/2025 8:00AM One Time Under…" at bounding box center [556, 184] width 330 height 132
copy link "244 East 86th St., Apt. 52, New York, NY 10028"
click at [651, 202] on div "Bedroom: 2 Bedrooms ($160.00)" at bounding box center [556, 208] width 313 height 12
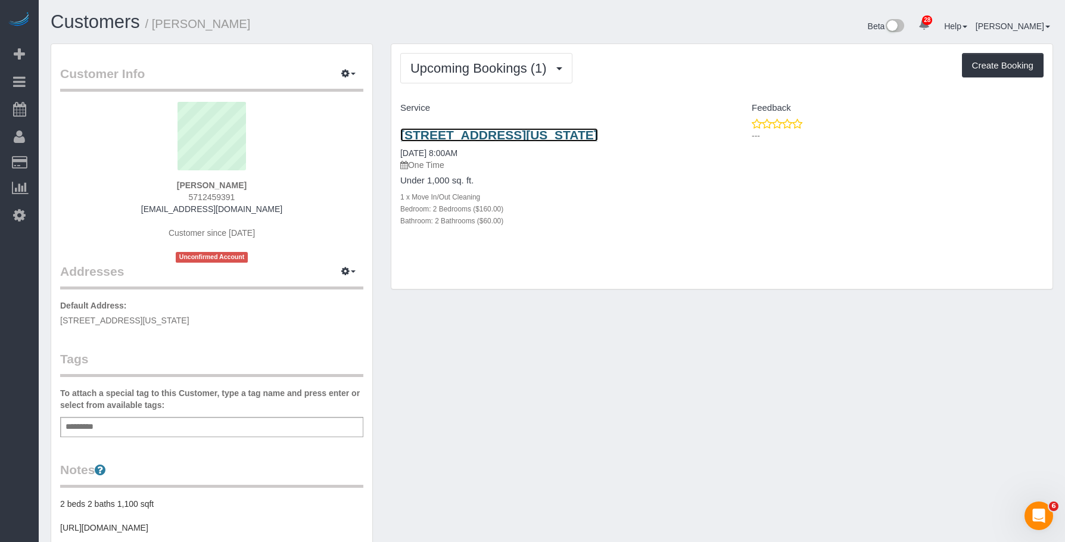
click at [576, 136] on link "244 East 86th St., Apt. 52, New York, NY 10028" at bounding box center [499, 135] width 198 height 14
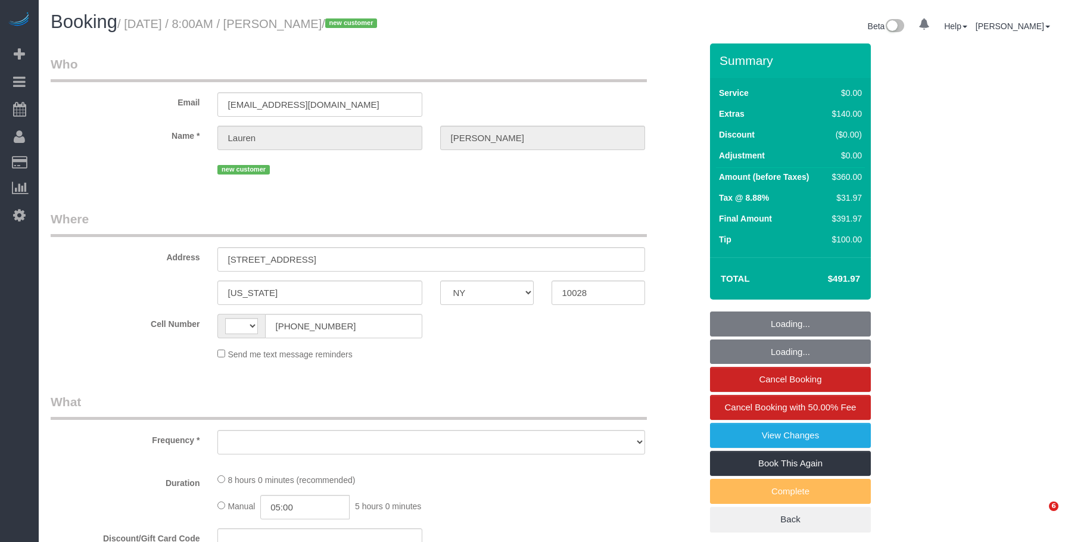
select select "NY"
select select "string:[GEOGRAPHIC_DATA]"
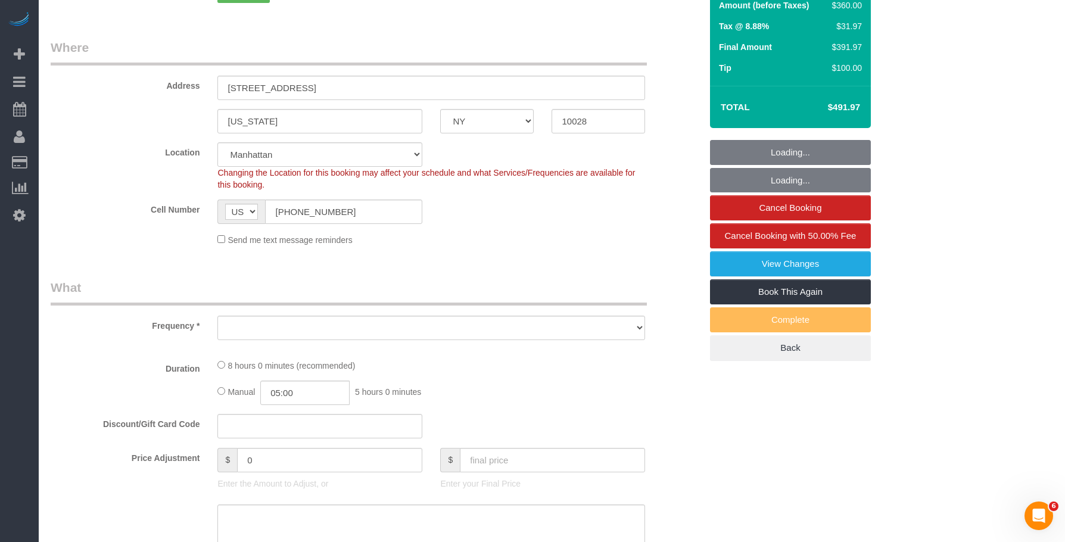
select select "object:960"
select select "string:stripe-pm_1SBiTP4VGloSiKo7h6Y8x6lI"
select select "2"
select select "spot1"
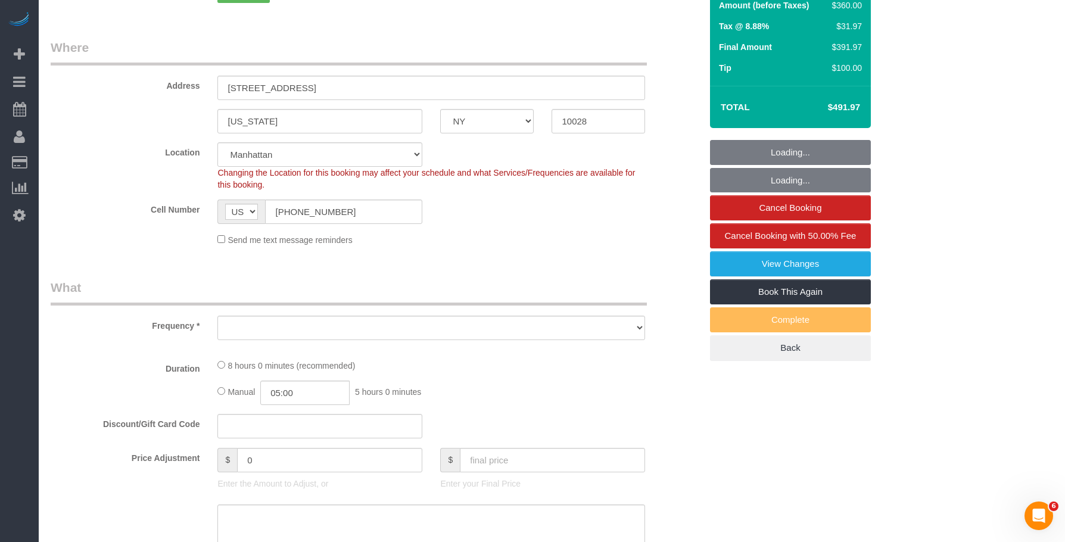
select select "number:56"
select select "number:72"
select select "number:15"
select select "number:6"
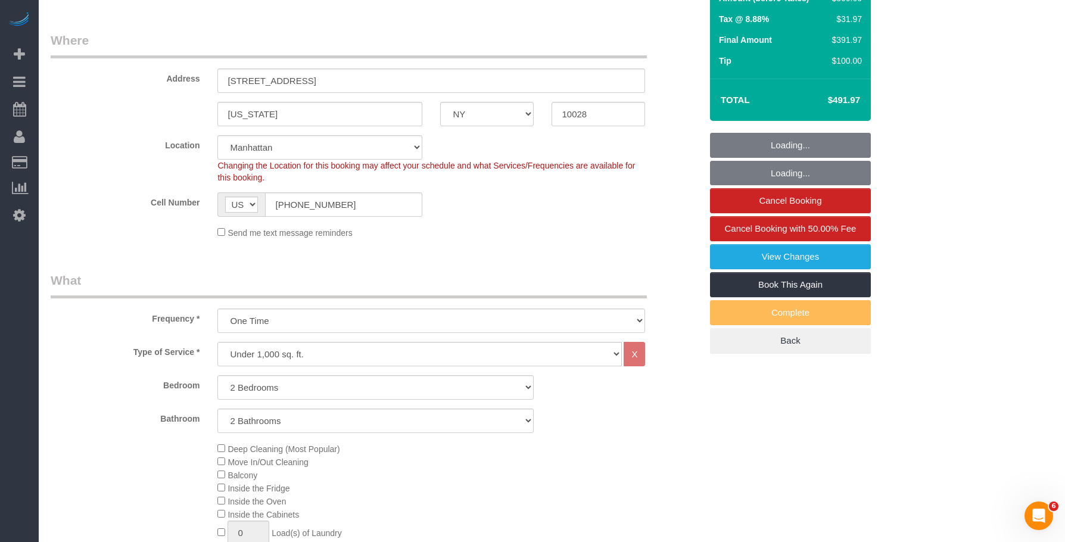
select select "object:1488"
select select "2"
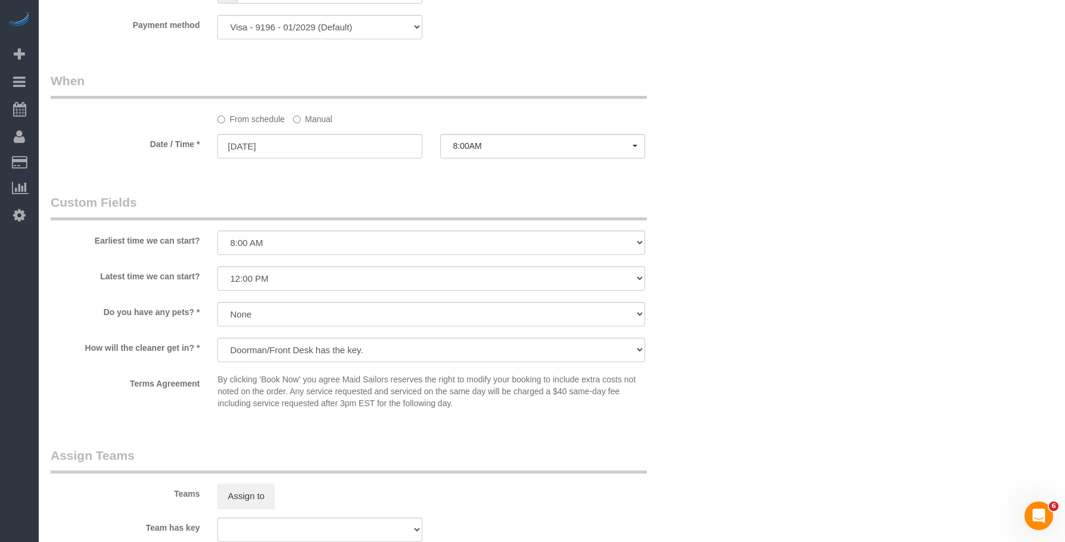
scroll to position [1429, 0]
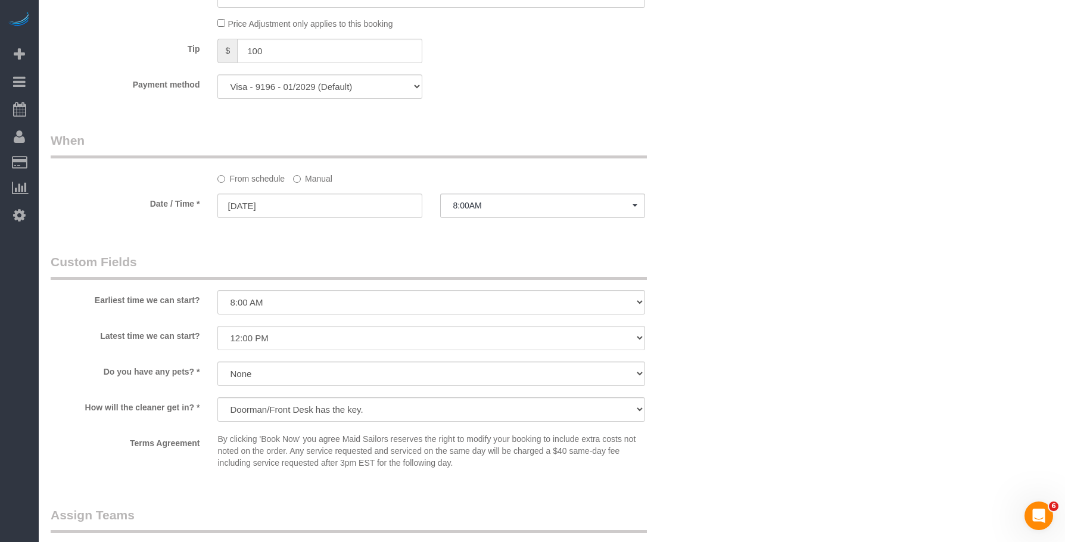
scroll to position [1131, 0]
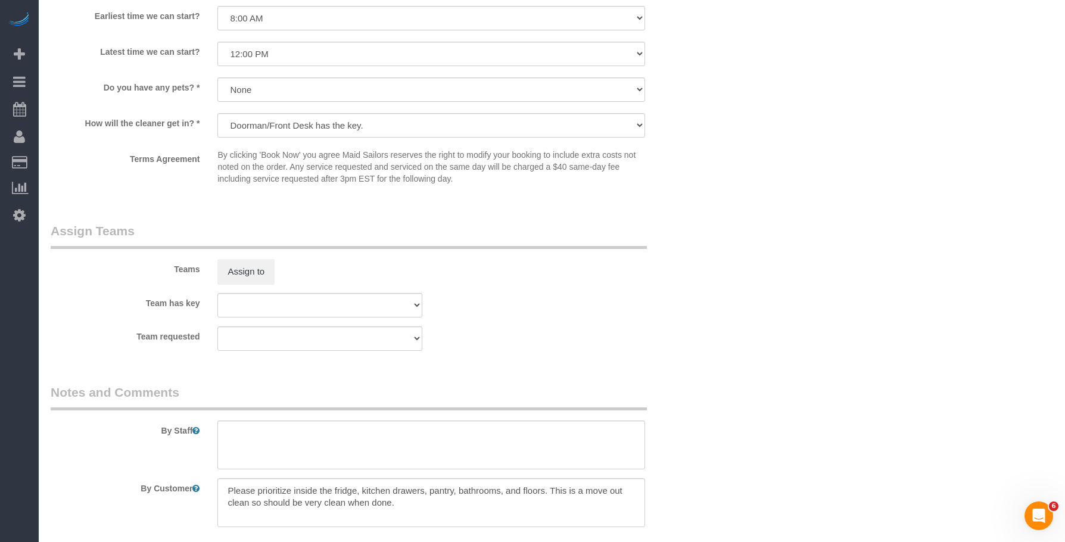
scroll to position [1429, 0]
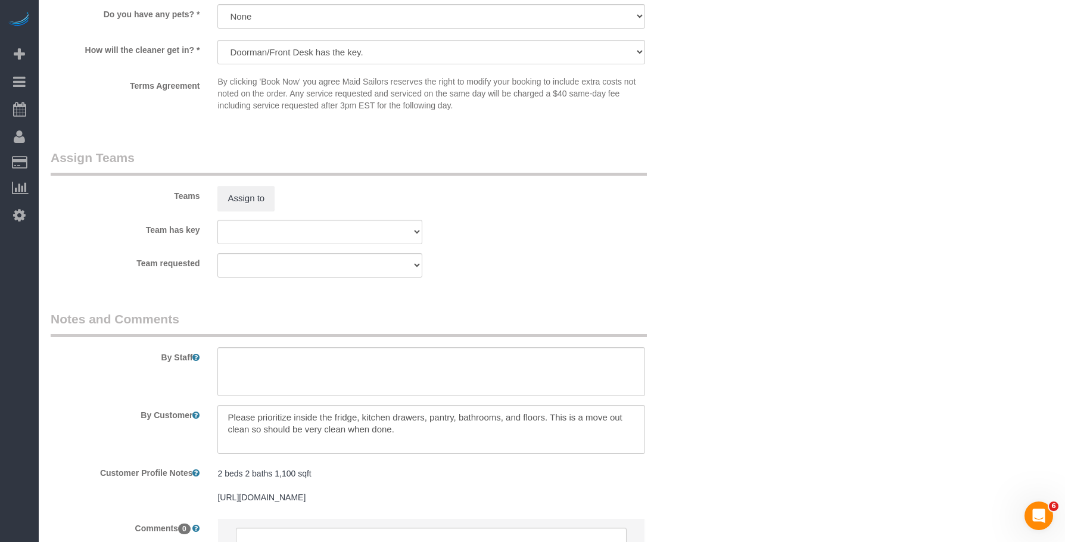
drag, startPoint x: 694, startPoint y: 185, endPoint x: 709, endPoint y: 224, distance: 42.6
click at [694, 185] on div "Teams Assign to" at bounding box center [376, 180] width 668 height 62
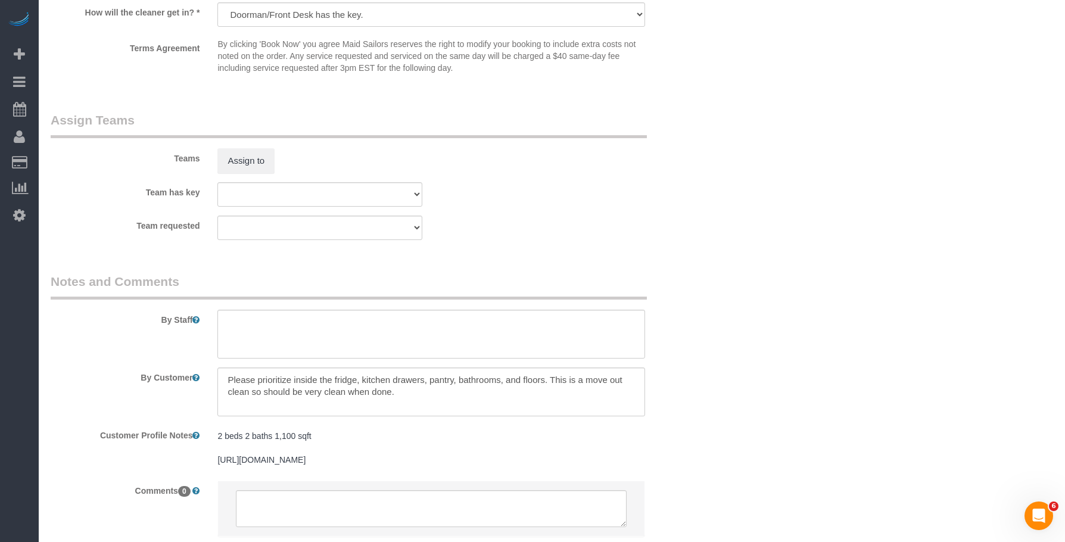
scroll to position [1548, 0]
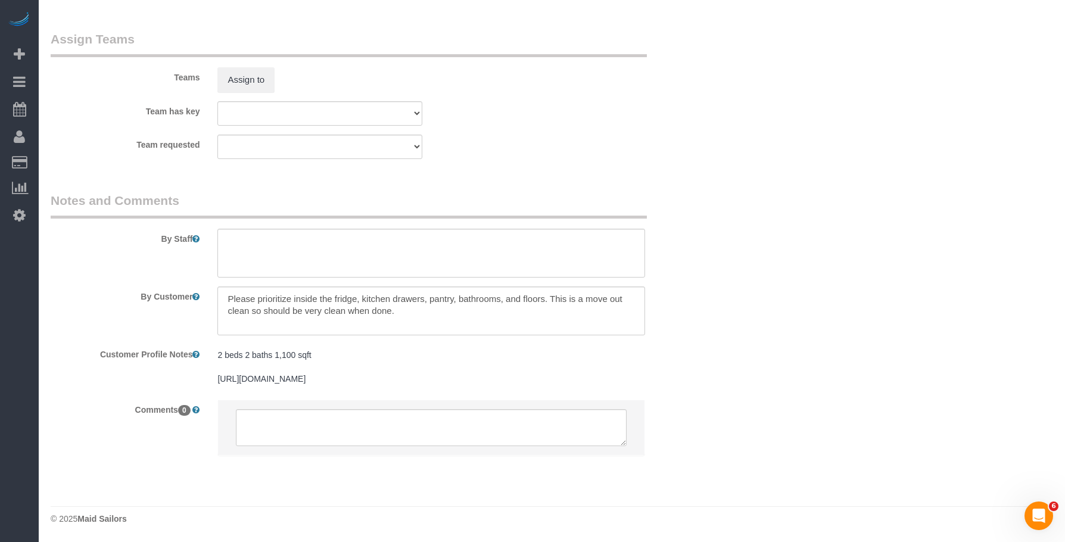
drag, startPoint x: 634, startPoint y: 167, endPoint x: 643, endPoint y: 167, distance: 9.5
click at [636, 166] on fieldset "Assign Teams Teams Assign to Team has key 000- Donna Mercado 000 - Partnerships…" at bounding box center [376, 99] width 650 height 138
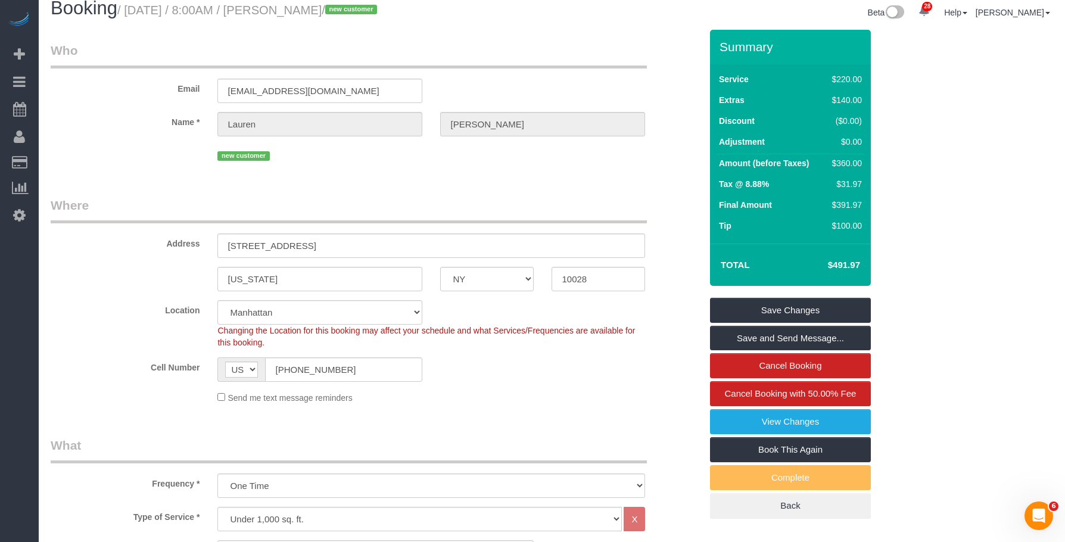
scroll to position [0, 0]
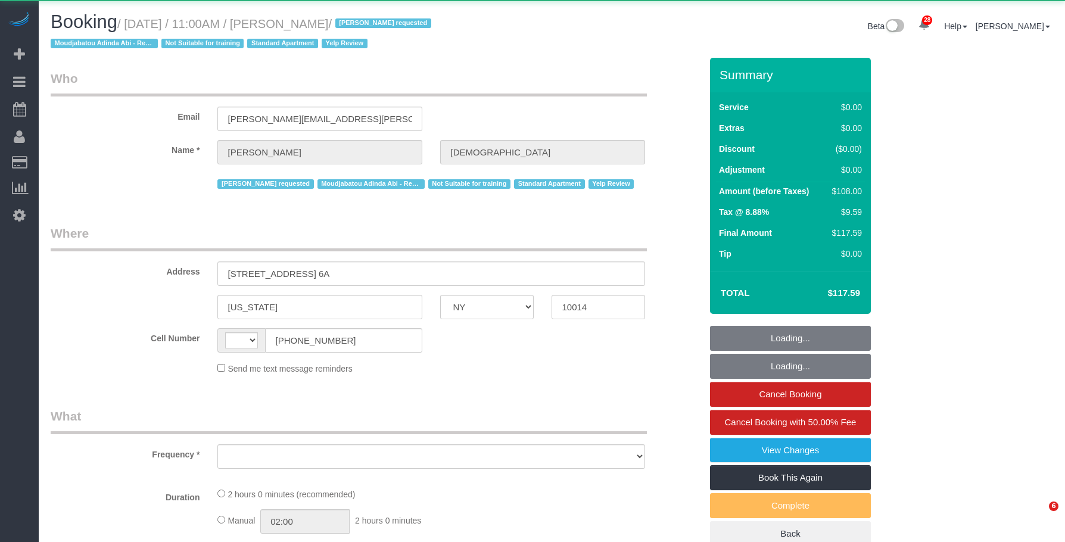
select select "NY"
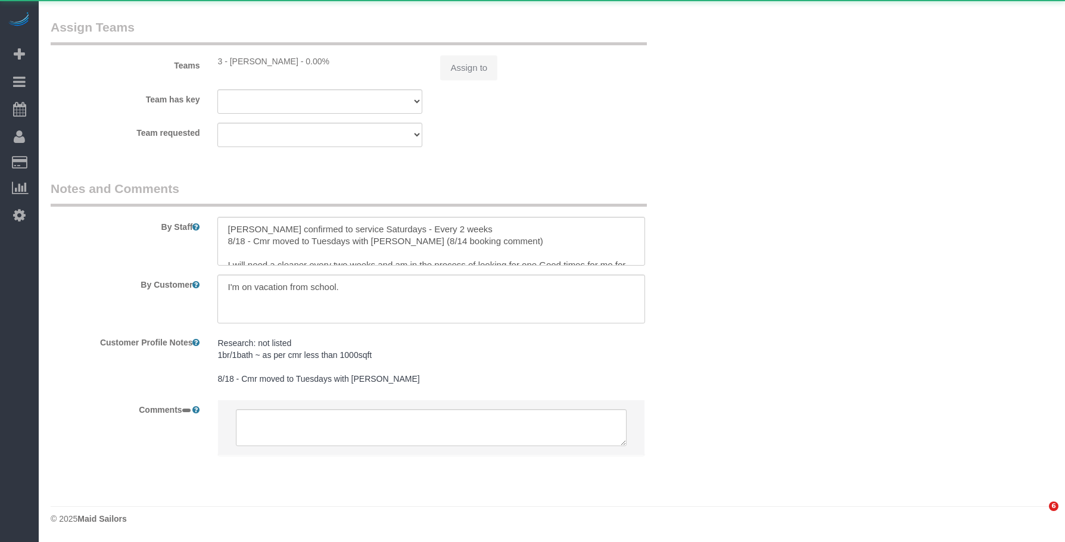
select select "string:[GEOGRAPHIC_DATA]"
select select "1"
select select "number:89"
select select "number:90"
select select "number:15"
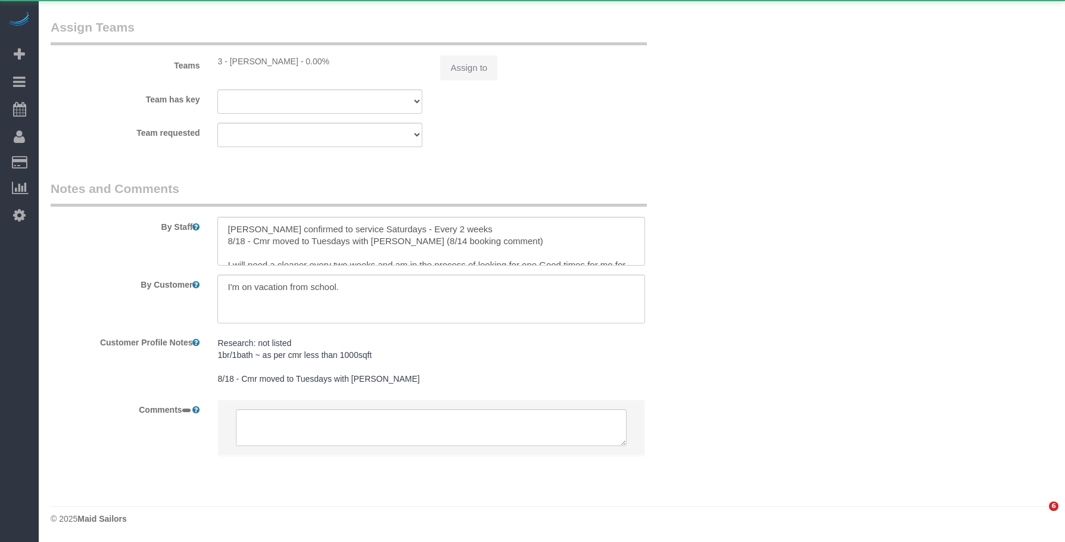
select select "number:5"
select select "number:21"
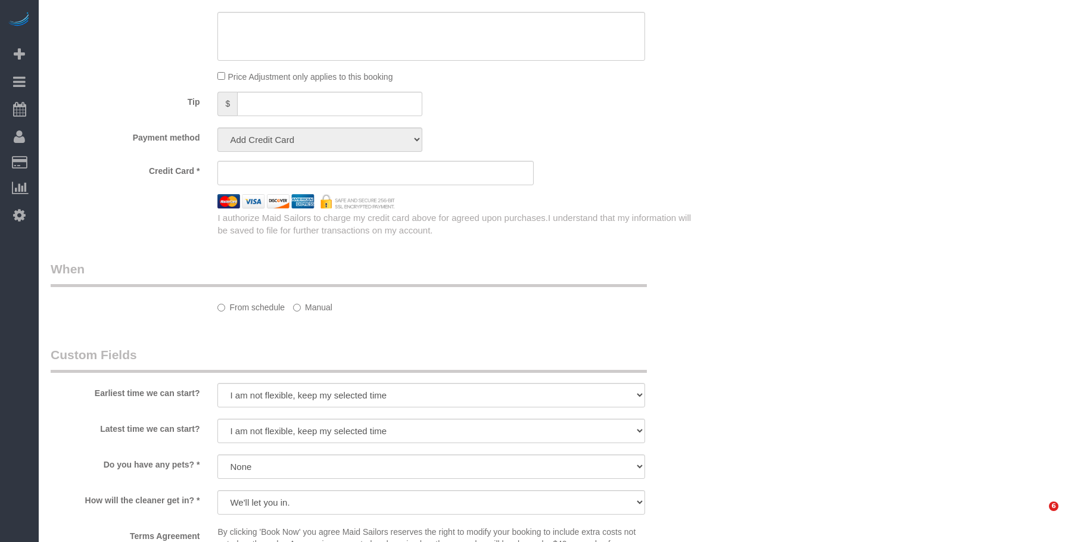
select select "string:stripe-pm_1Q4bFf4VGloSiKo7RHu36Jc3"
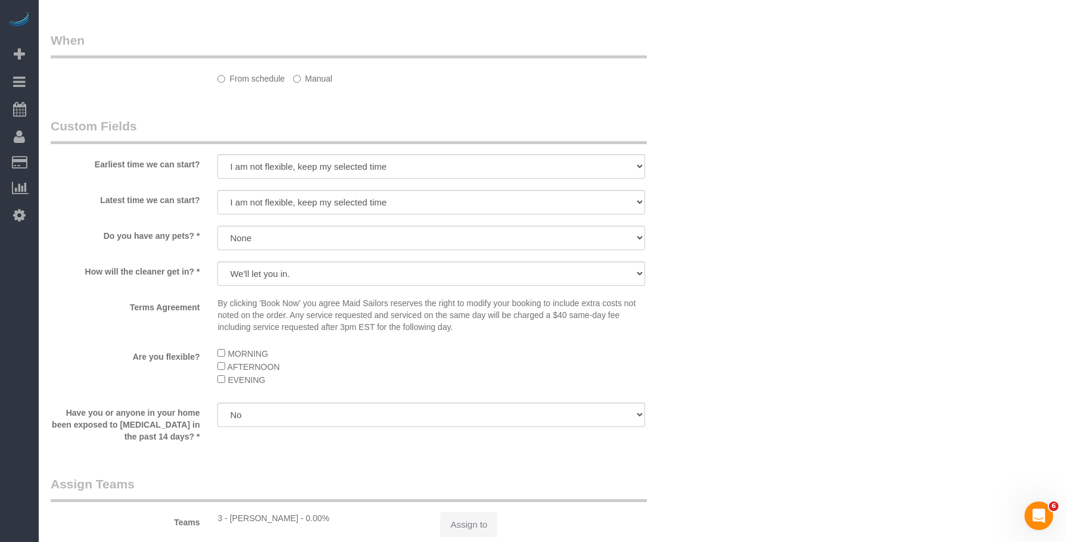
select select "object:1140"
select select "spot1"
select select "1"
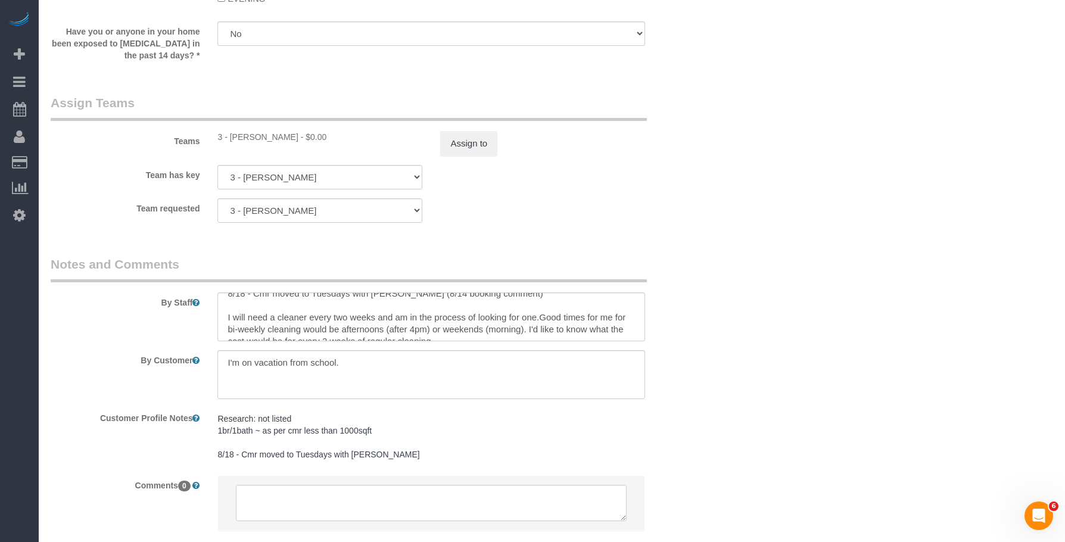
scroll to position [36, 0]
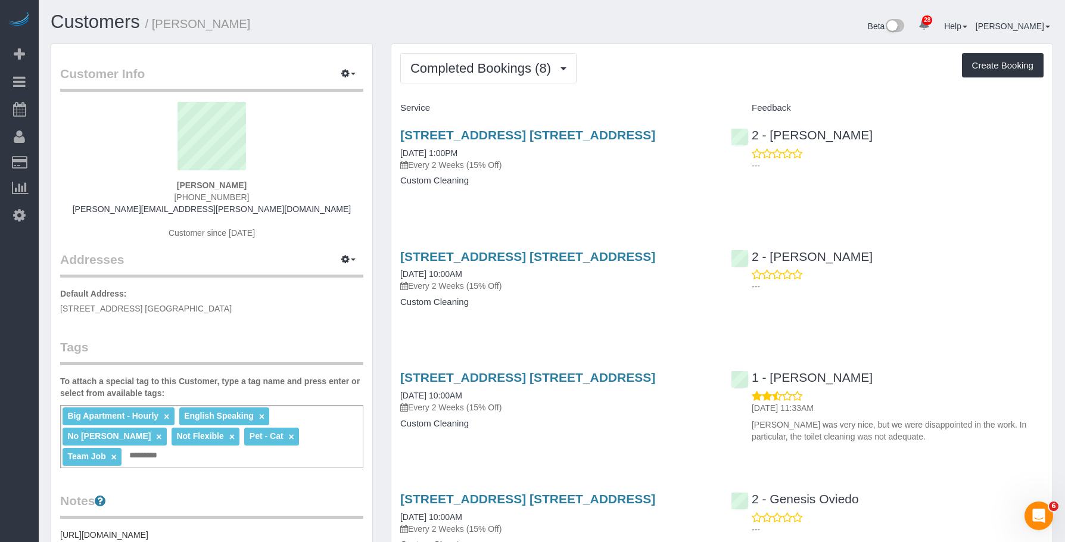
click at [348, 19] on h1 "Customers / Paul Teitelbaum" at bounding box center [297, 22] width 492 height 20
click at [480, 65] on span "Completed Bookings (8)" at bounding box center [483, 68] width 146 height 15
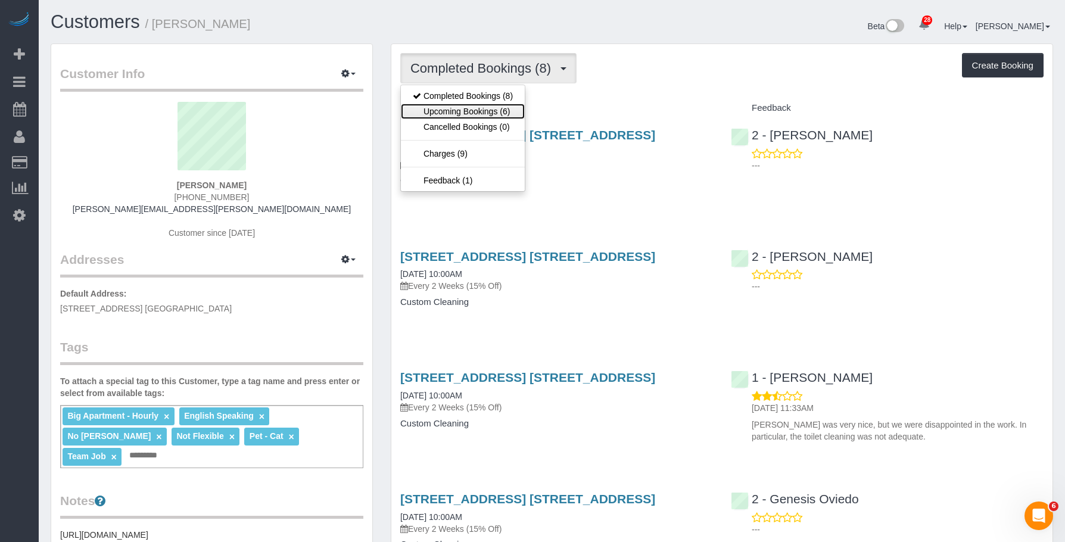
click at [466, 109] on link "Upcoming Bookings (6)" at bounding box center [463, 111] width 124 height 15
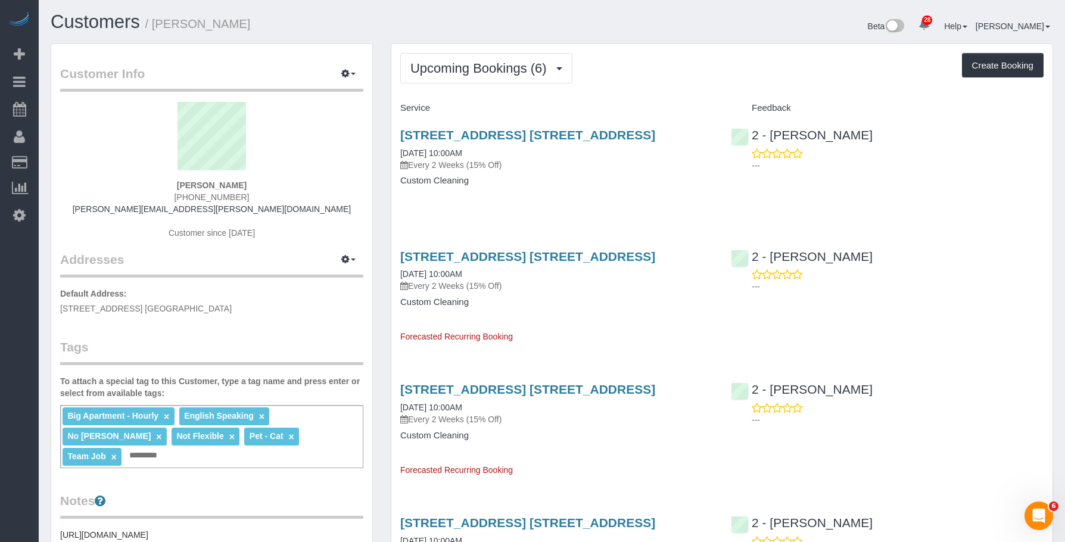
click at [624, 189] on div "128 Willow Street, Apt. 2b, Brooklyn, NY 11201 09/27/2025 10:00AM Every 2 Weeks…" at bounding box center [556, 164] width 330 height 92
click at [629, 132] on link "128 Willow Street, Apt. 2b, Brooklyn, NY 11201" at bounding box center [527, 135] width 255 height 14
drag, startPoint x: 507, startPoint y: 69, endPoint x: 493, endPoint y: 106, distance: 39.4
click at [506, 69] on span "Upcoming Bookings (6)" at bounding box center [481, 68] width 142 height 15
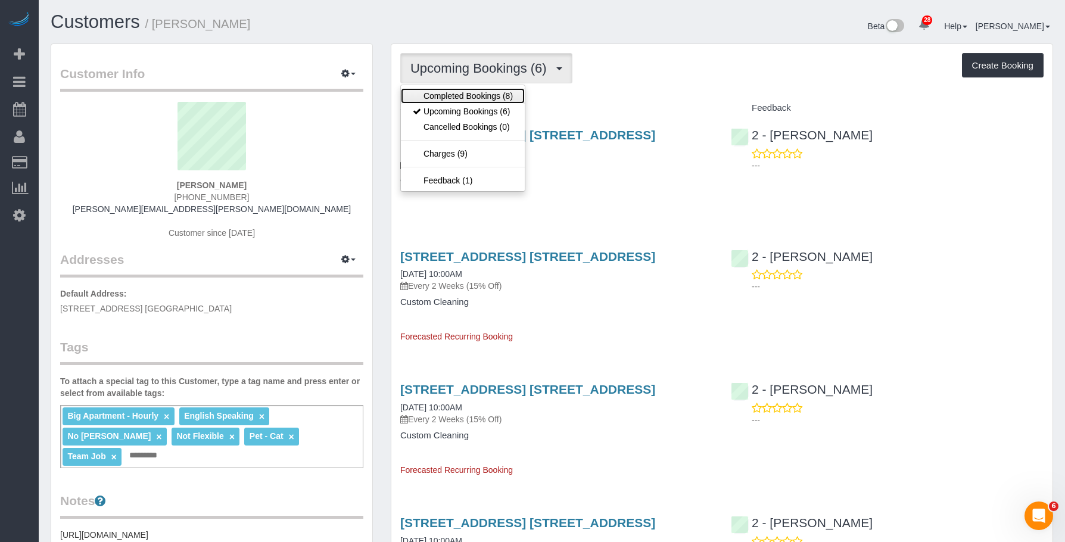
click at [495, 95] on link "Completed Bookings (8)" at bounding box center [463, 95] width 124 height 15
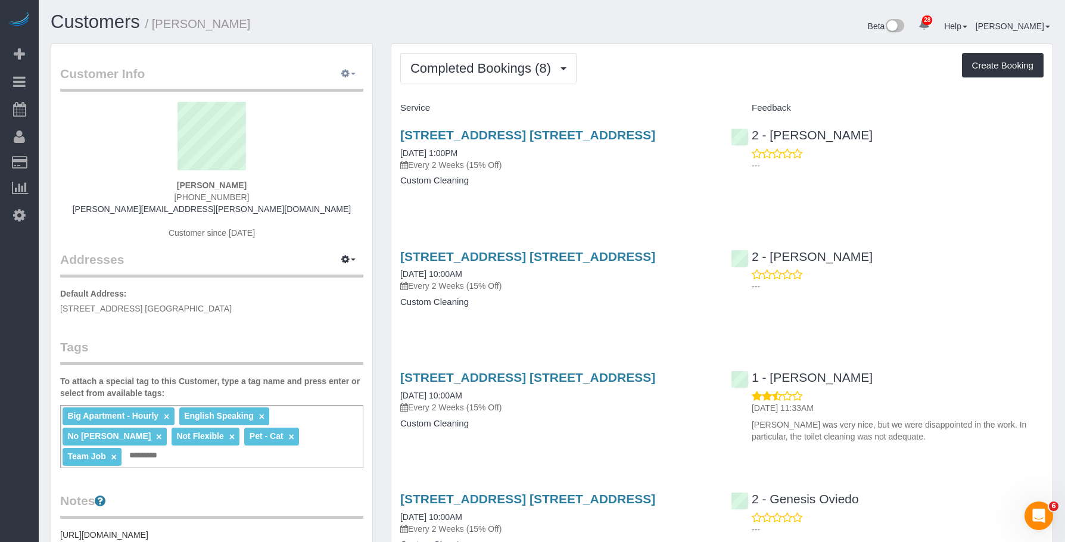
drag, startPoint x: 345, startPoint y: 76, endPoint x: 337, endPoint y: 102, distance: 27.9
click at [344, 77] on icon "button" at bounding box center [345, 73] width 8 height 7
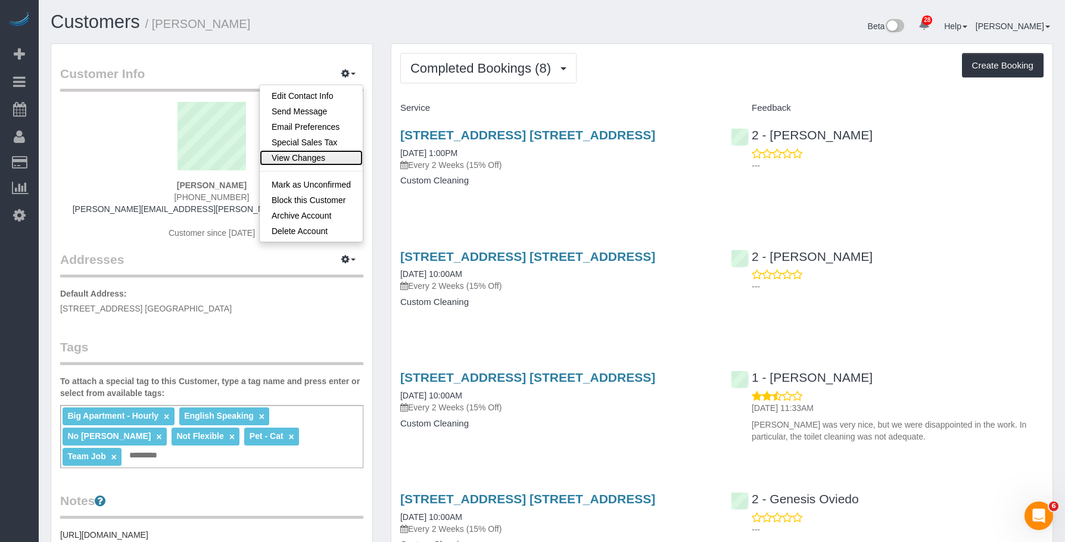
click at [297, 157] on link "View Changes" at bounding box center [311, 157] width 103 height 15
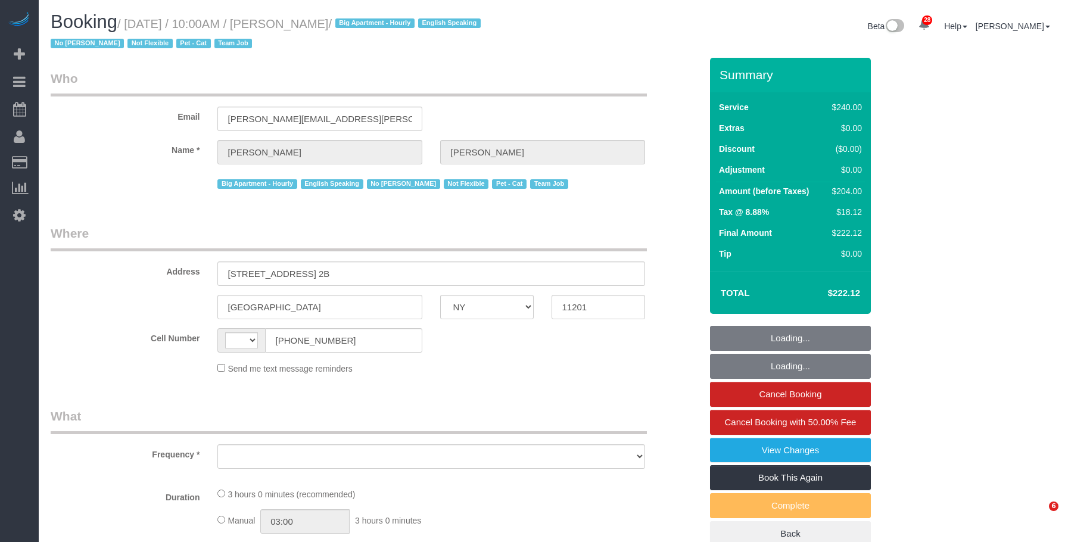
select select "NY"
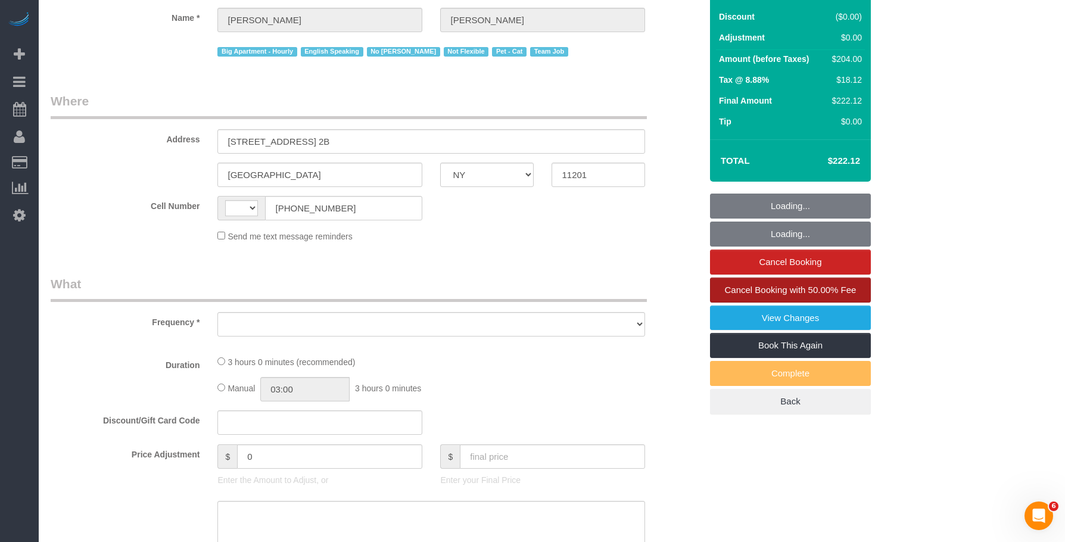
select select "number:89"
select select "number:90"
select select "number:14"
select select "number:5"
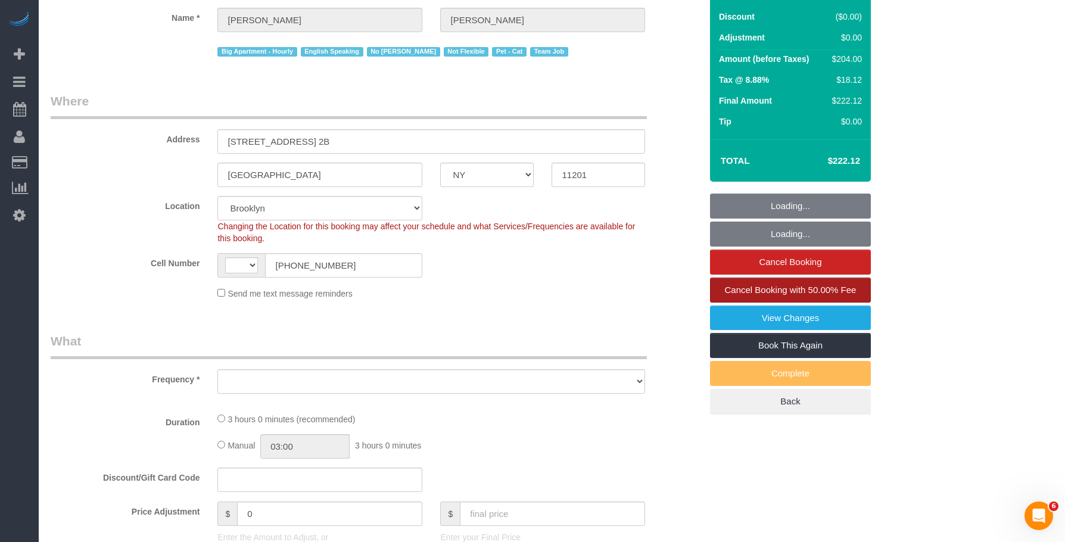
scroll to position [238, 0]
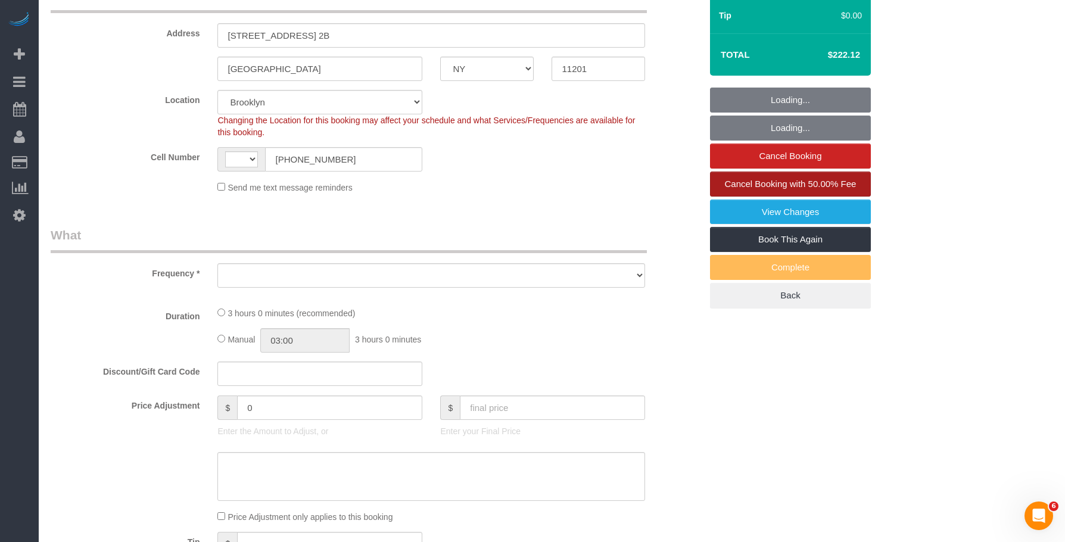
select select "string:[GEOGRAPHIC_DATA]"
select select "180"
select select "spot1"
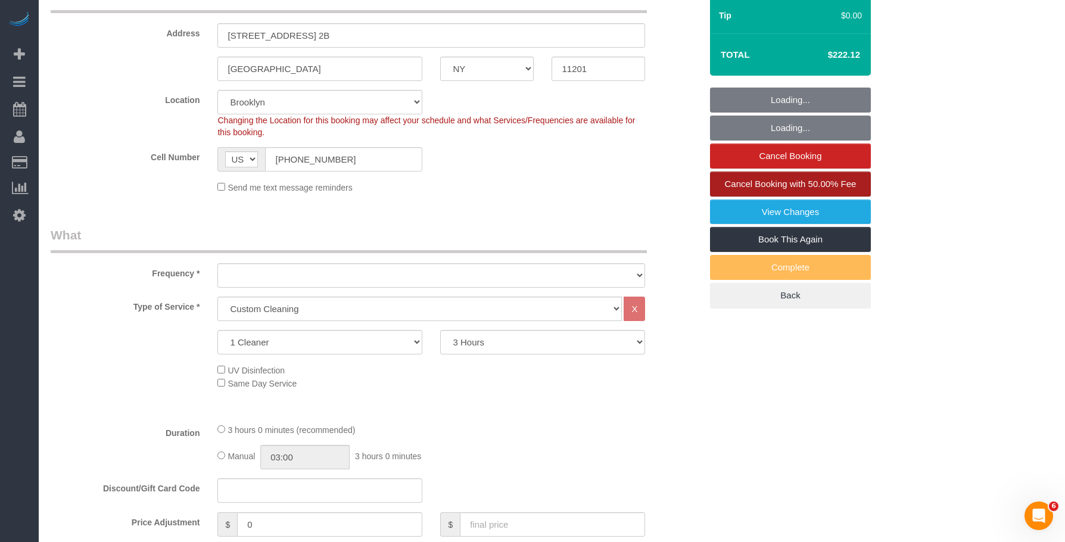
select select "object:1120"
select select "string:stripe-pm_1Ro8Hr4VGloSiKo7kqJISDBj"
select select "object:1507"
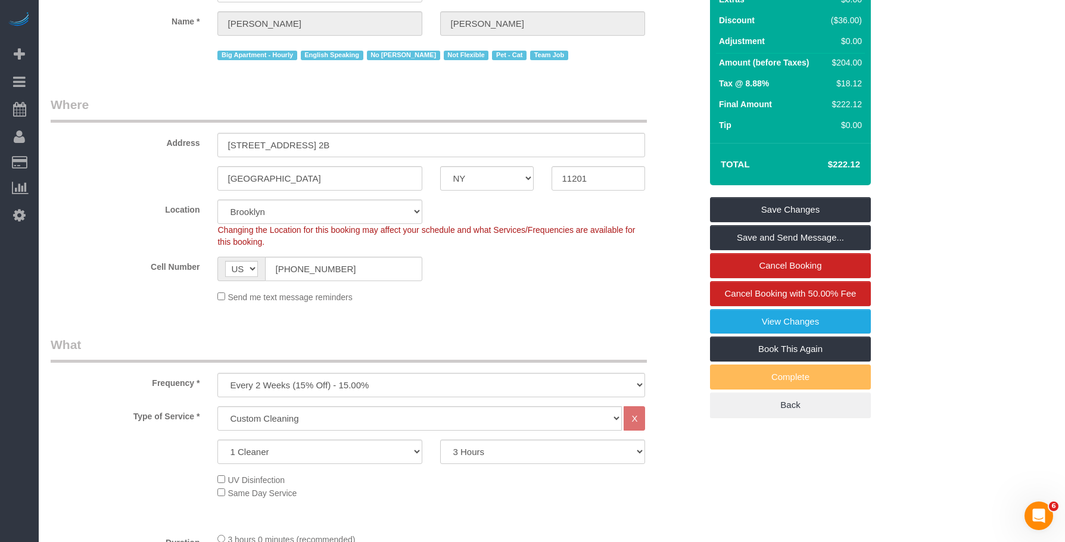
scroll to position [0, 0]
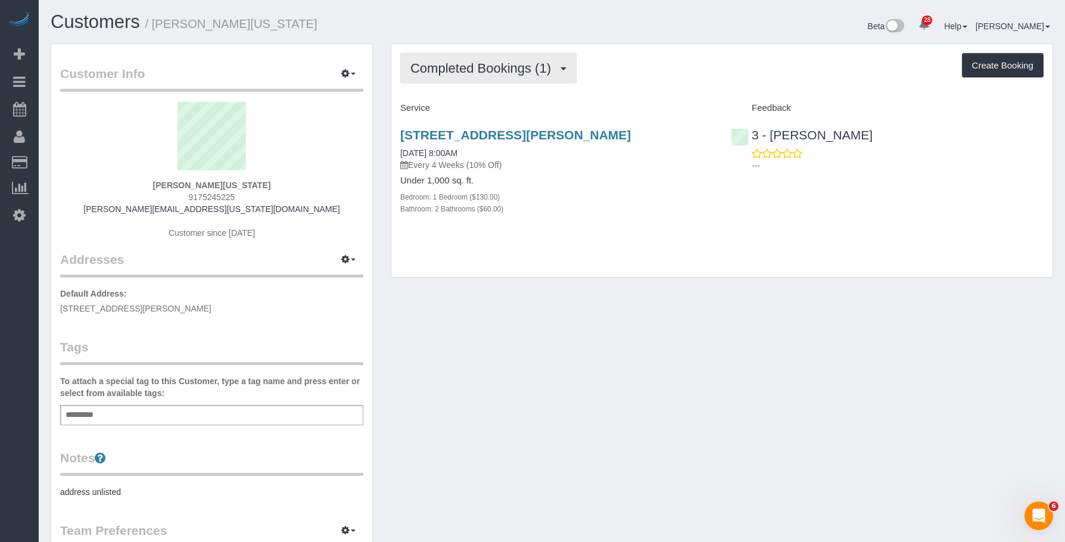
drag, startPoint x: 628, startPoint y: 205, endPoint x: 524, endPoint y: 82, distance: 161.0
click at [628, 202] on div "Bedroom: 1 Bedroom ($130.00)" at bounding box center [556, 197] width 313 height 12
drag, startPoint x: 501, startPoint y: 63, endPoint x: 483, endPoint y: 113, distance: 52.6
click at [500, 64] on span "Completed Bookings (1)" at bounding box center [483, 68] width 146 height 15
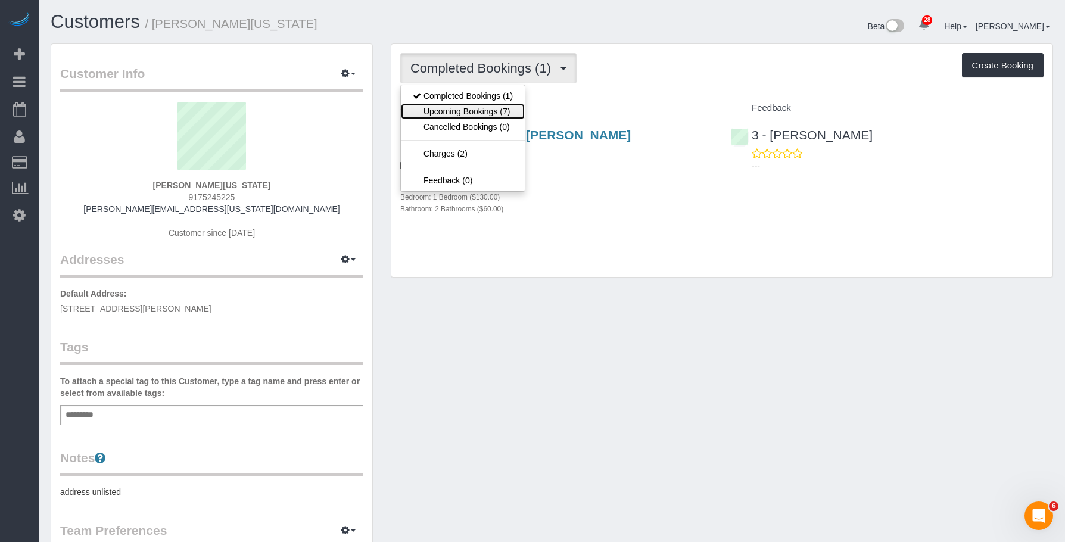
click at [478, 114] on link "Upcoming Bookings (7)" at bounding box center [463, 111] width 124 height 15
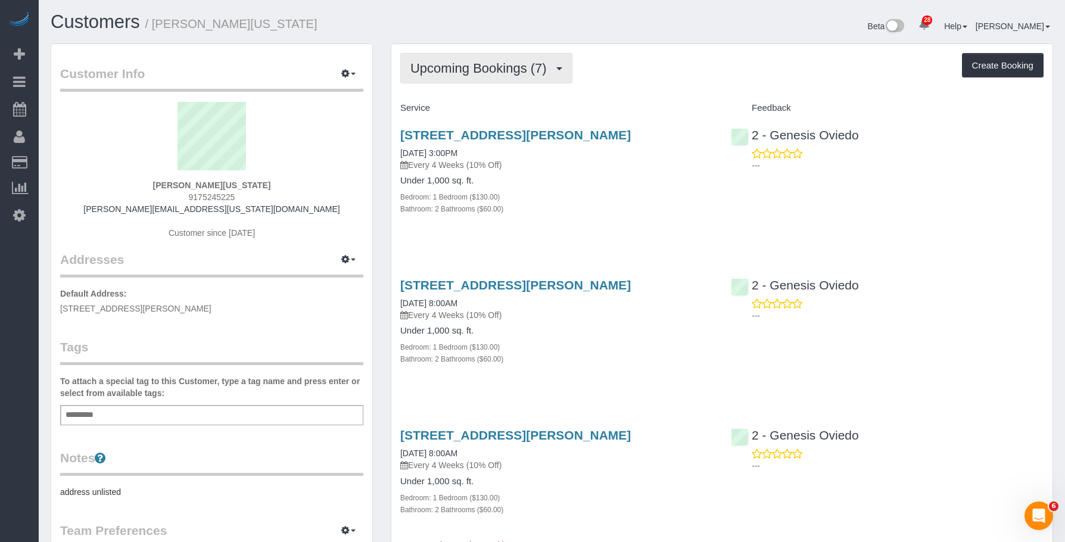
click at [478, 68] on span "Upcoming Bookings (7)" at bounding box center [481, 68] width 142 height 15
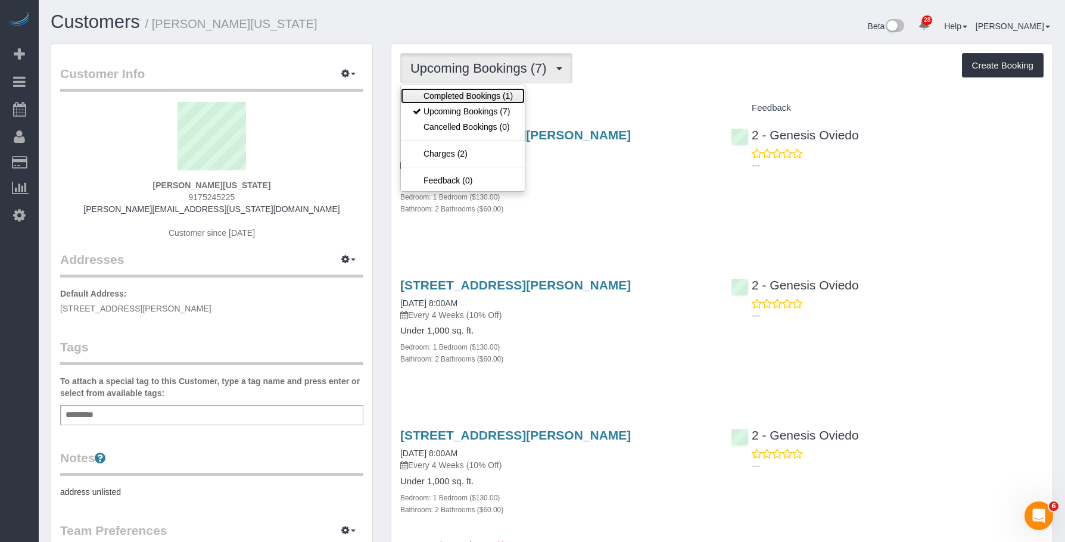
click at [473, 95] on link "Completed Bookings (1)" at bounding box center [463, 95] width 124 height 15
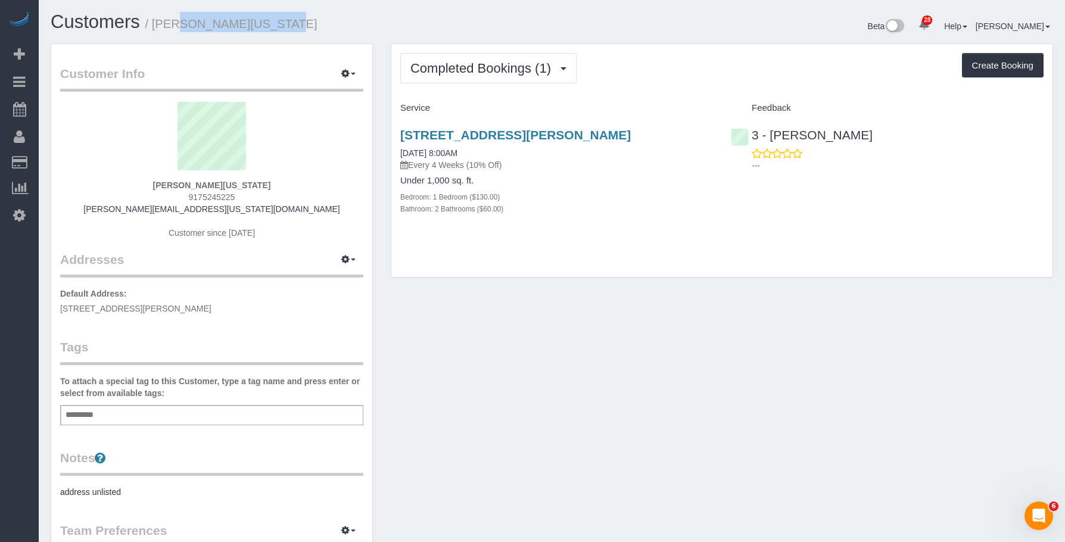
drag, startPoint x: 157, startPoint y: 22, endPoint x: 287, endPoint y: 29, distance: 130.6
click at [287, 29] on h1 "Customers / Alicia Washington" at bounding box center [297, 22] width 492 height 20
copy small "Alicia Washington"
drag, startPoint x: 695, startPoint y: 197, endPoint x: 777, endPoint y: 130, distance: 105.4
click at [695, 186] on h4 "Under 1,000 sq. ft." at bounding box center [556, 181] width 313 height 10
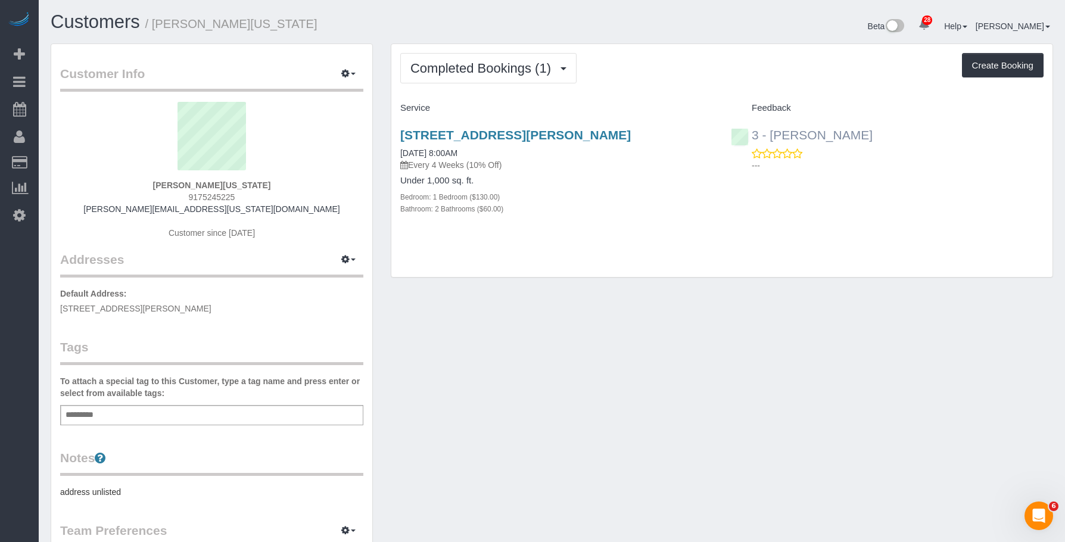
drag, startPoint x: 833, startPoint y: 133, endPoint x: 769, endPoint y: 137, distance: 64.4
click at [769, 137] on div "3 - Isabella Simplicio ---" at bounding box center [887, 147] width 330 height 58
copy link "Isabella Simplicio"
click at [245, 417] on div "Add a tag" at bounding box center [211, 415] width 303 height 20
paste input "**********"
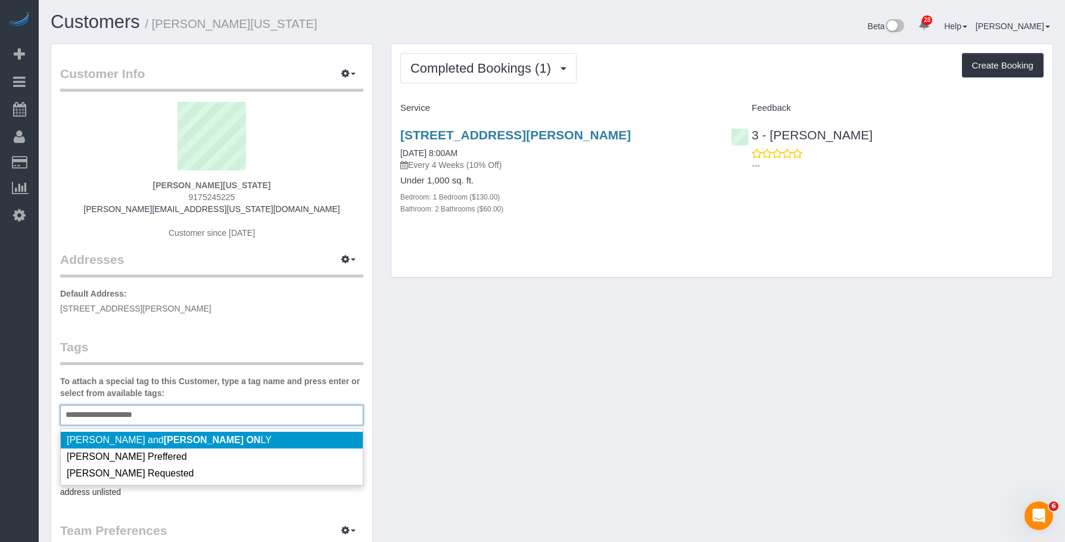
type input "**********"
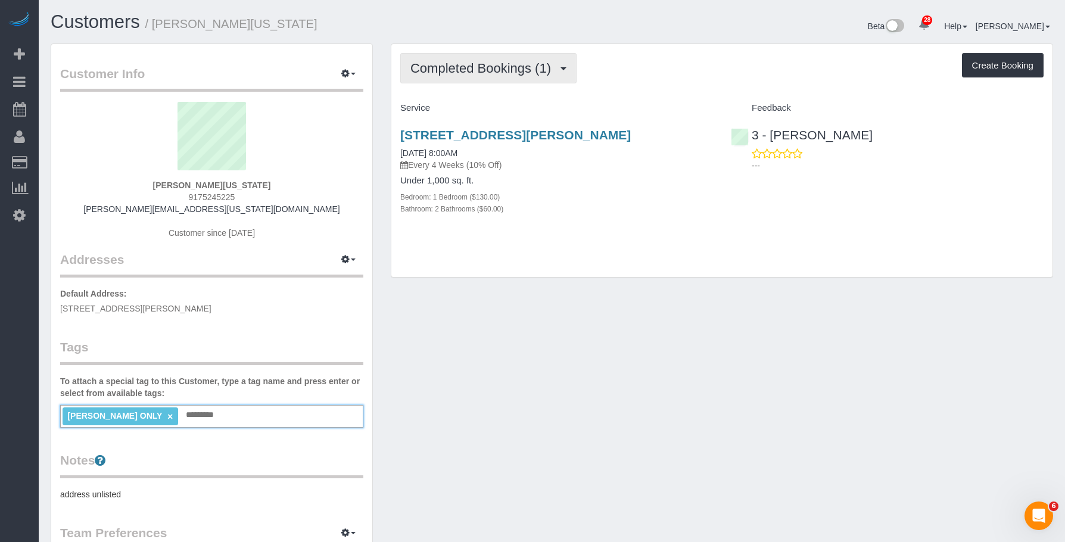
click at [466, 70] on span "Completed Bookings (1)" at bounding box center [483, 68] width 146 height 15
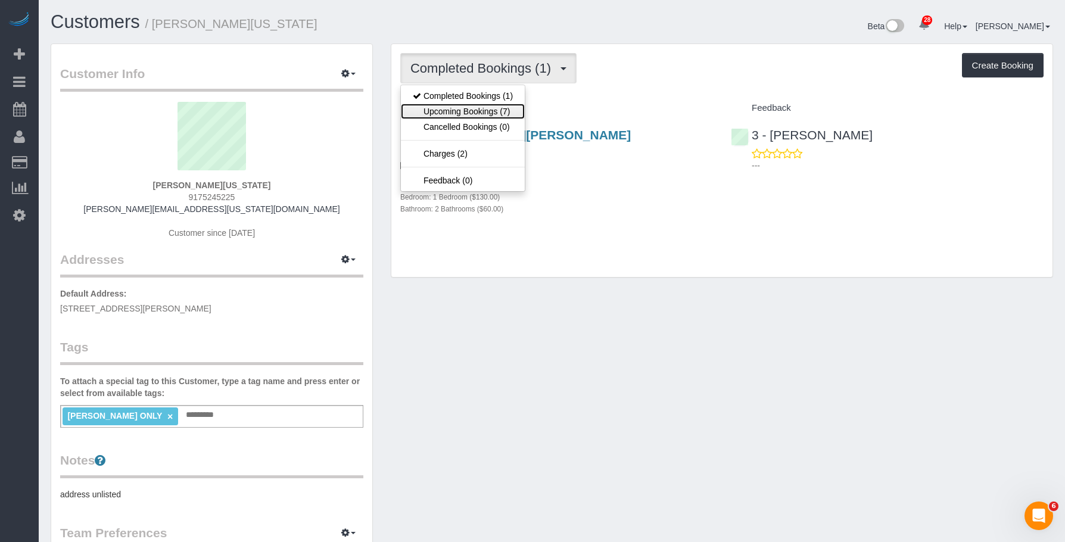
click at [467, 107] on link "Upcoming Bookings (7)" at bounding box center [463, 111] width 124 height 15
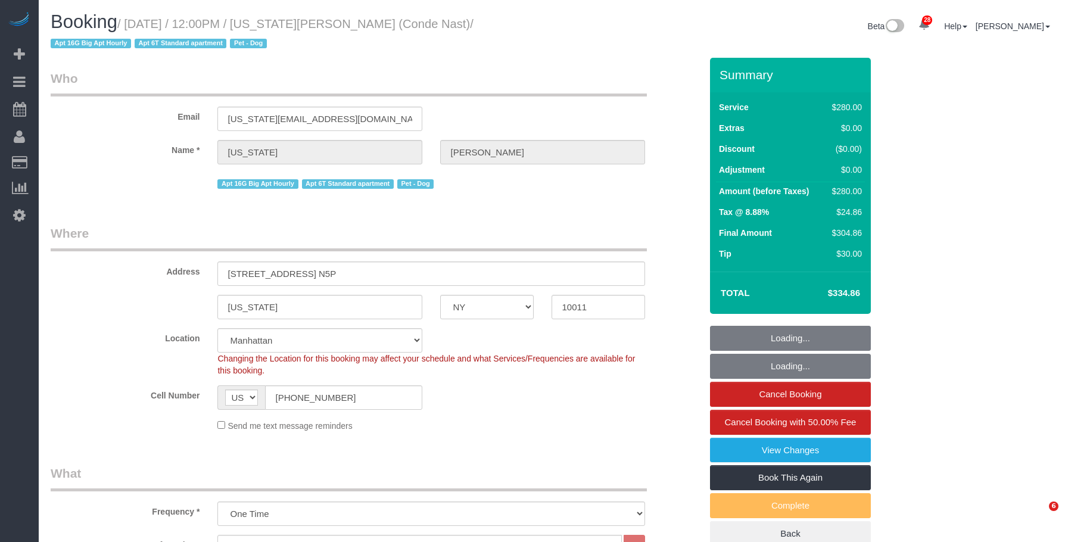
select select "NY"
select select "210"
select select "spot1"
select select "number:59"
select select "number:74"
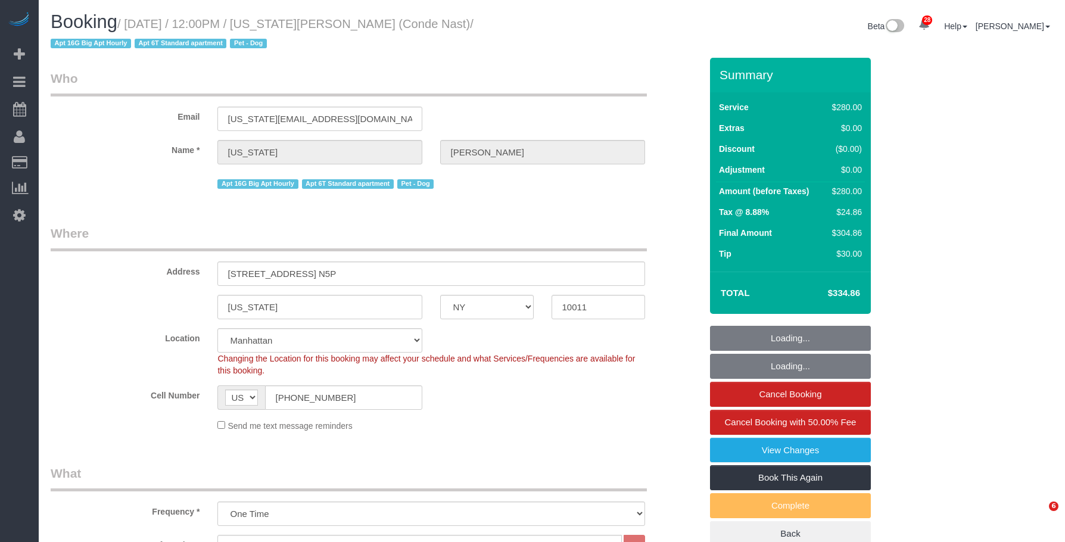
select select "number:13"
select select "number:6"
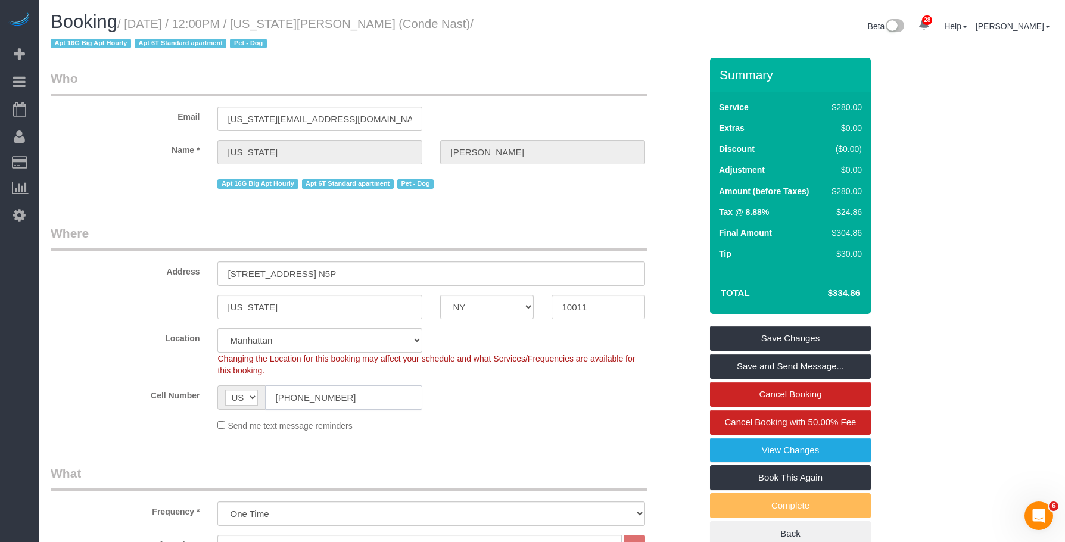
drag, startPoint x: 345, startPoint y: 399, endPoint x: 429, endPoint y: 88, distance: 322.6
click at [161, 367] on sui-booking-location "Location [GEOGRAPHIC_DATA] [GEOGRAPHIC_DATA] [GEOGRAPHIC_DATA] [GEOGRAPHIC_DATA…" at bounding box center [376, 380] width 650 height 104
click at [777, 451] on link "View Changes" at bounding box center [790, 450] width 161 height 25
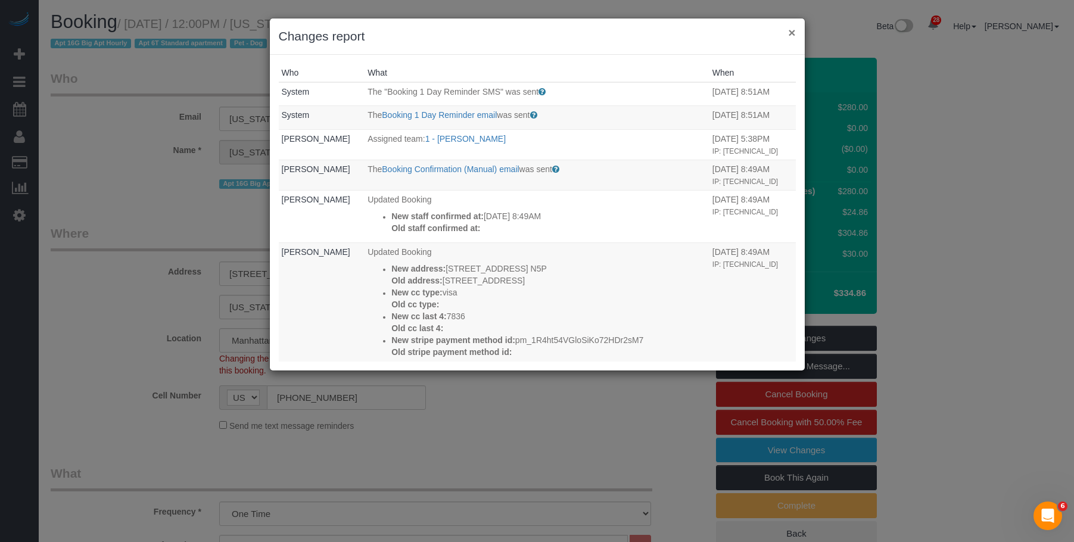
click at [791, 36] on button "×" at bounding box center [791, 32] width 7 height 13
